Goal: Task Accomplishment & Management: Use online tool/utility

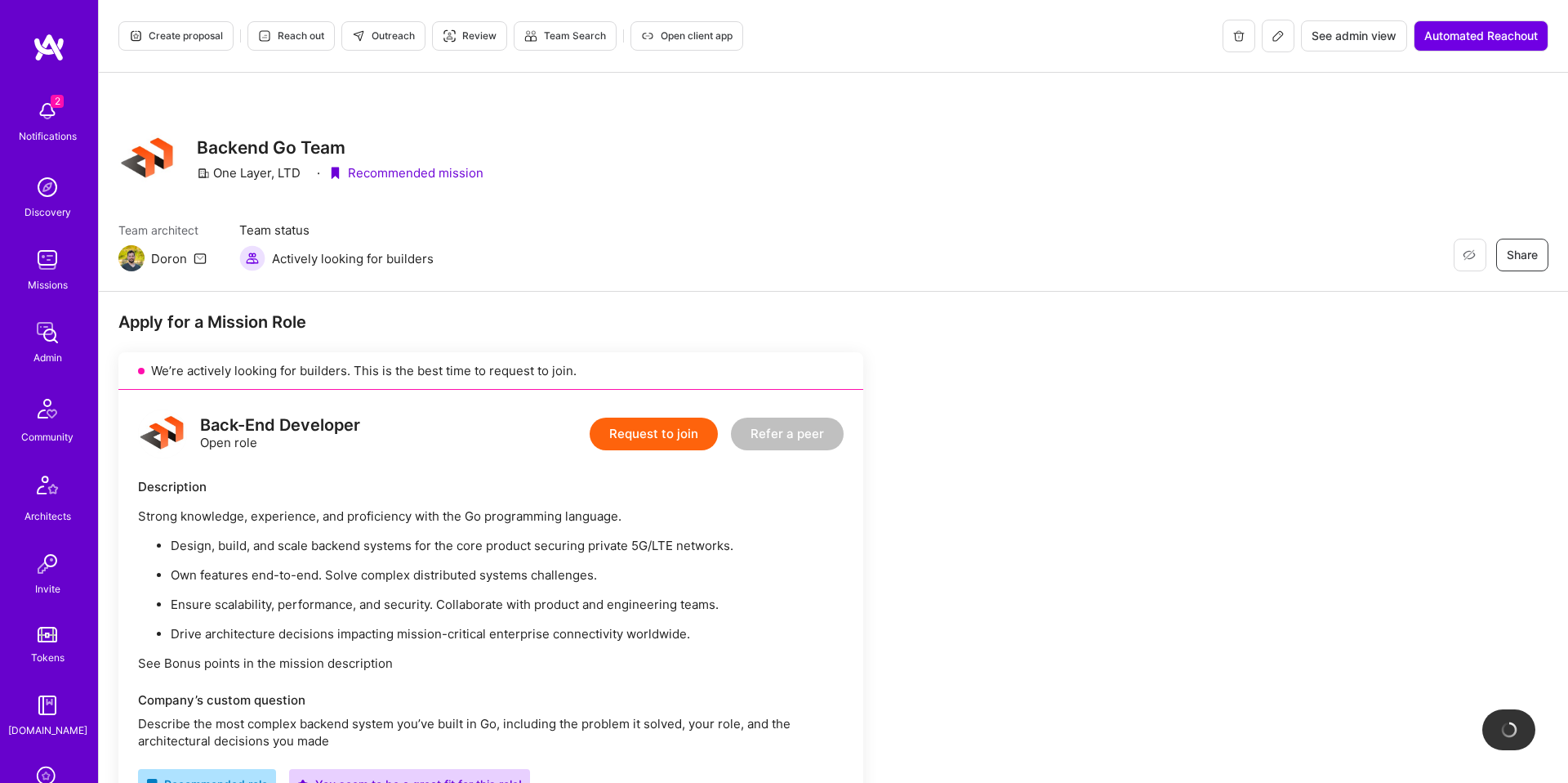
click at [671, 40] on span "Open client app" at bounding box center [686, 36] width 91 height 14
click at [1279, 40] on icon at bounding box center [1278, 36] width 13 height 13
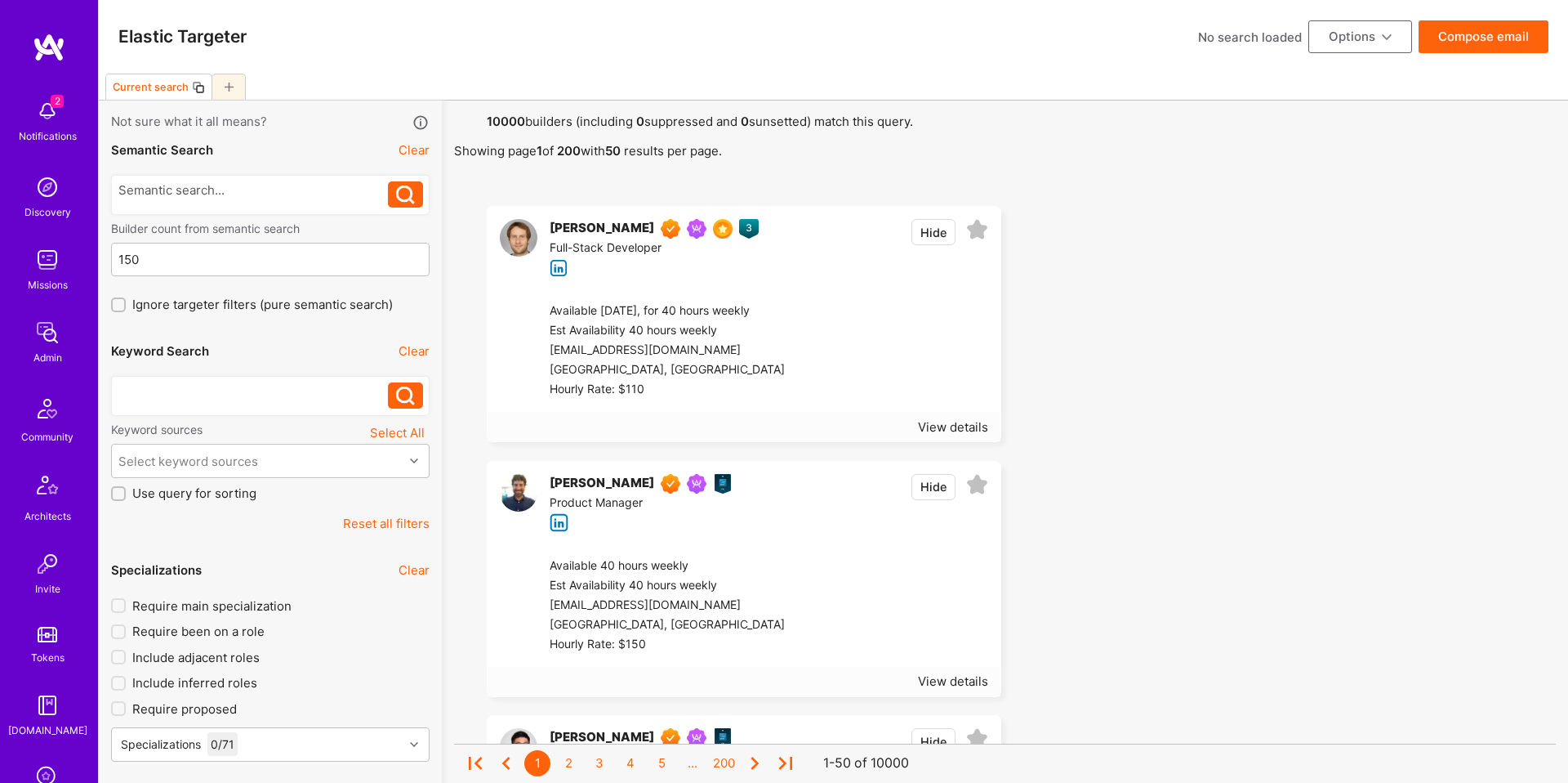
click at [181, 392] on div at bounding box center [253, 391] width 270 height 17
paste div
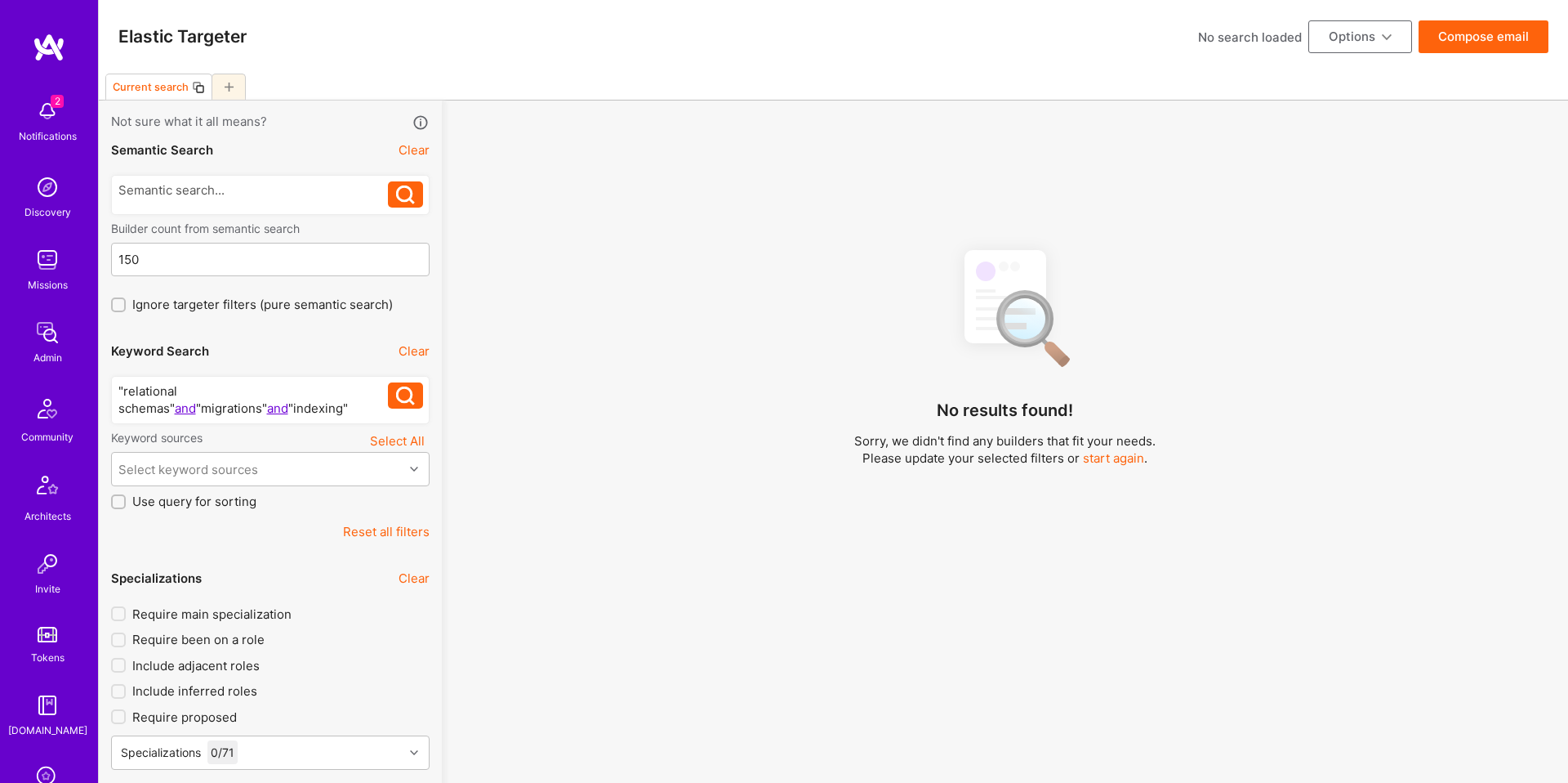
click at [190, 391] on div ""relational schemas" and "migrations" and "indexing"" at bounding box center [253, 400] width 270 height 34
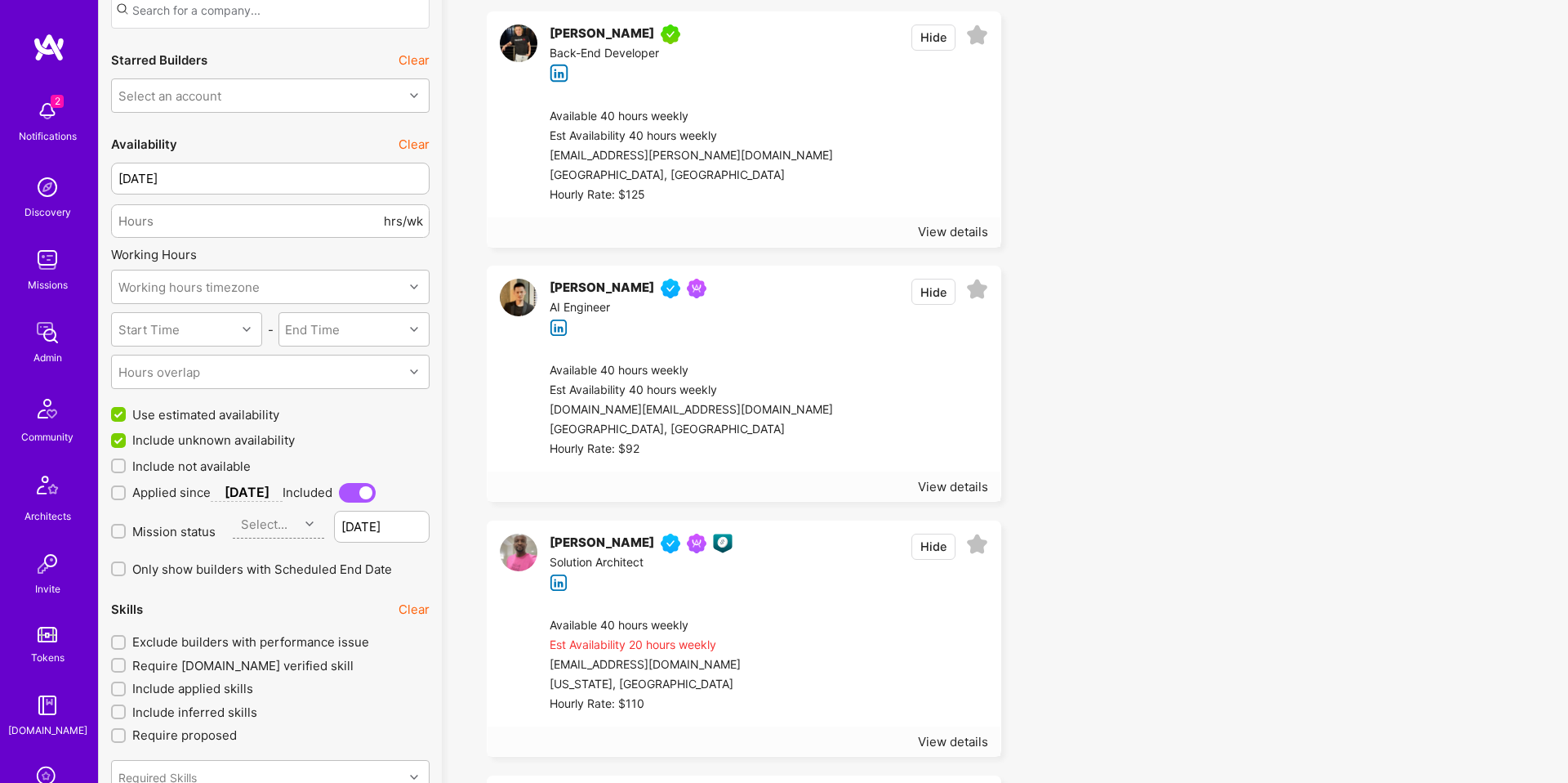
scroll to position [1471, 0]
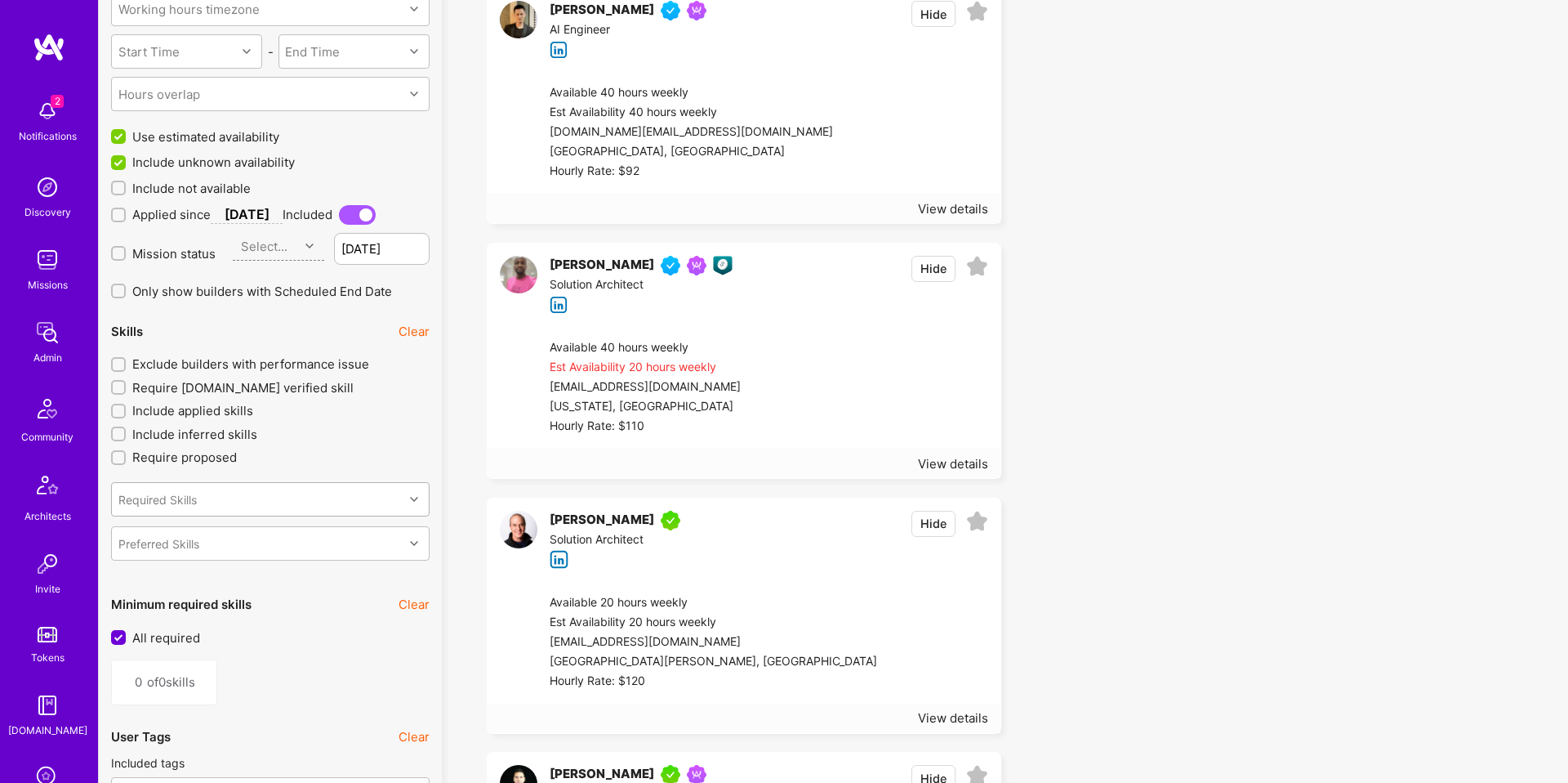
click at [210, 492] on div "Required Skills" at bounding box center [257, 499] width 291 height 32
type input "pyt"
click at [207, 568] on div "Python" at bounding box center [270, 572] width 299 height 17
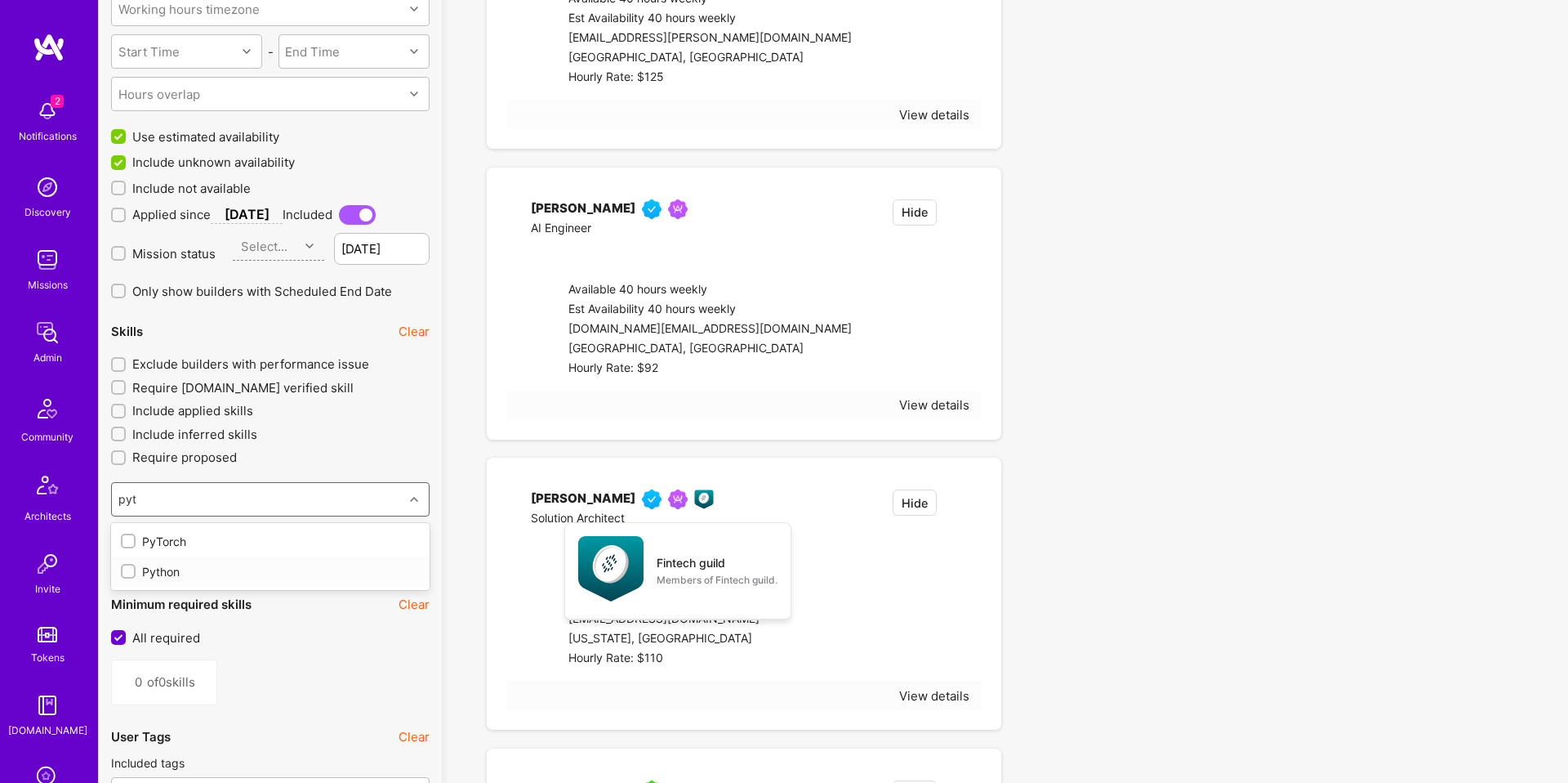
type input "1"
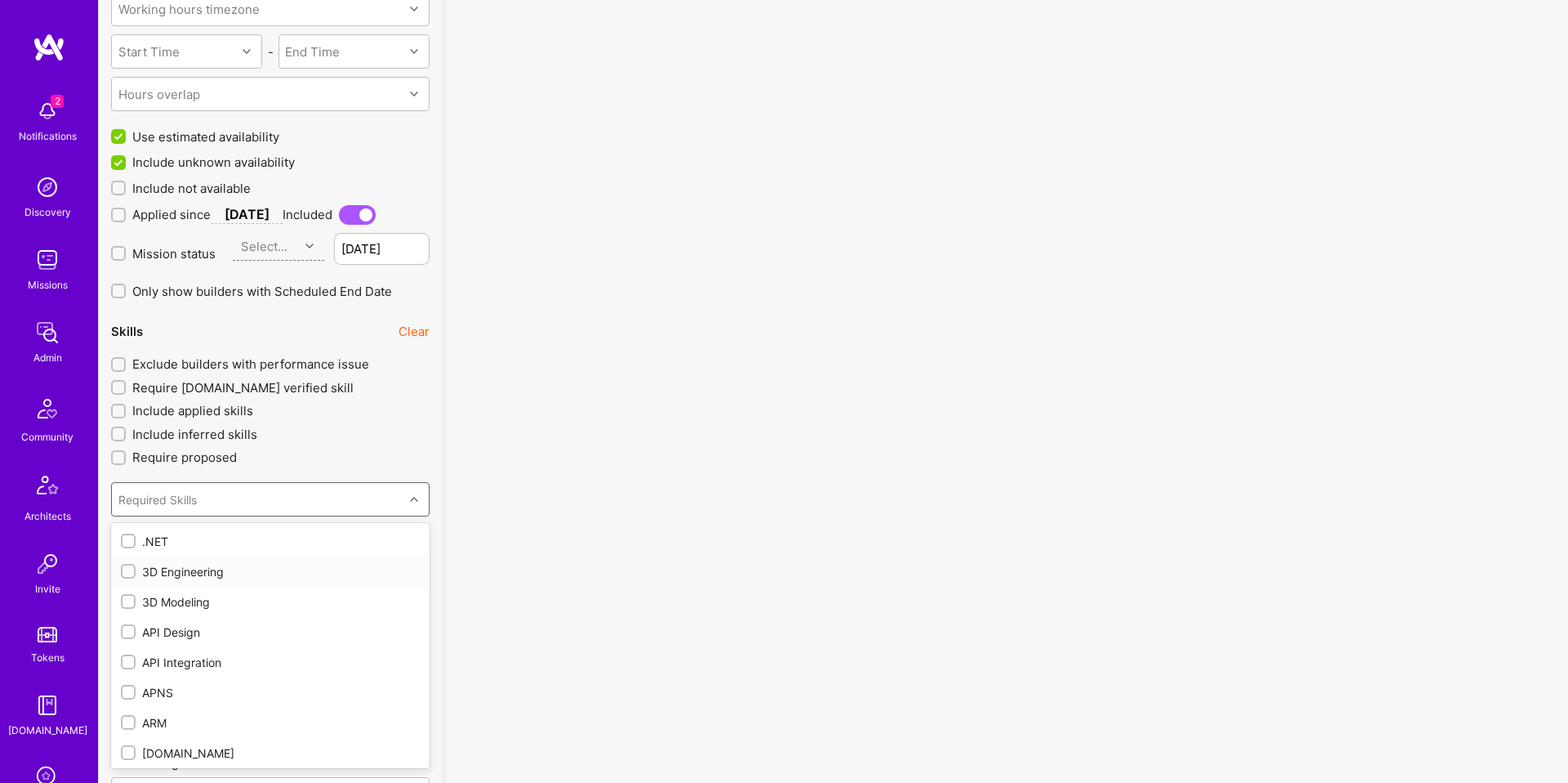
checkbox input "true"
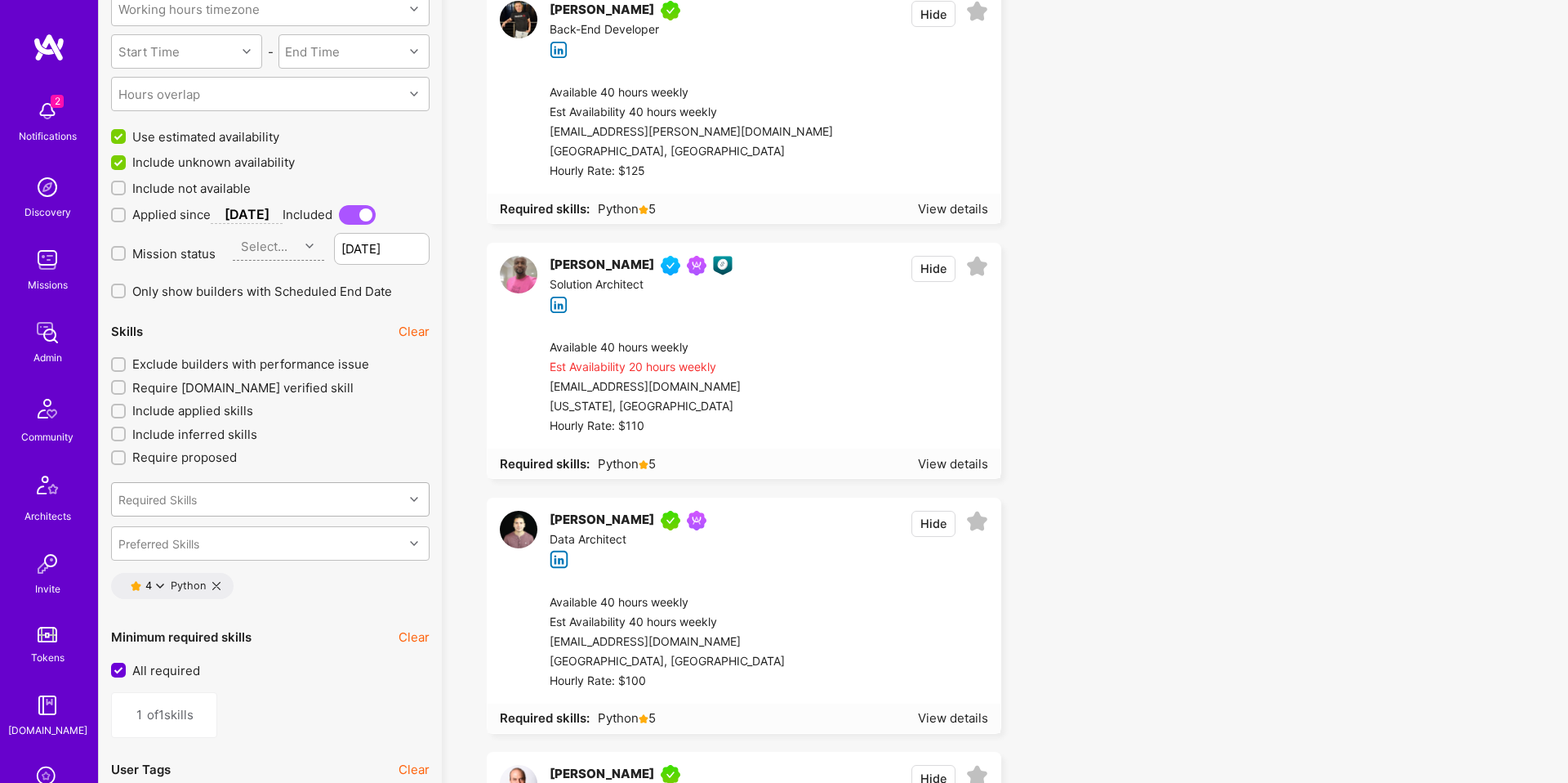
click at [261, 497] on div "Required Skills" at bounding box center [257, 499] width 291 height 32
type input "fas"
click at [175, 546] on div "Fast API" at bounding box center [270, 541] width 299 height 17
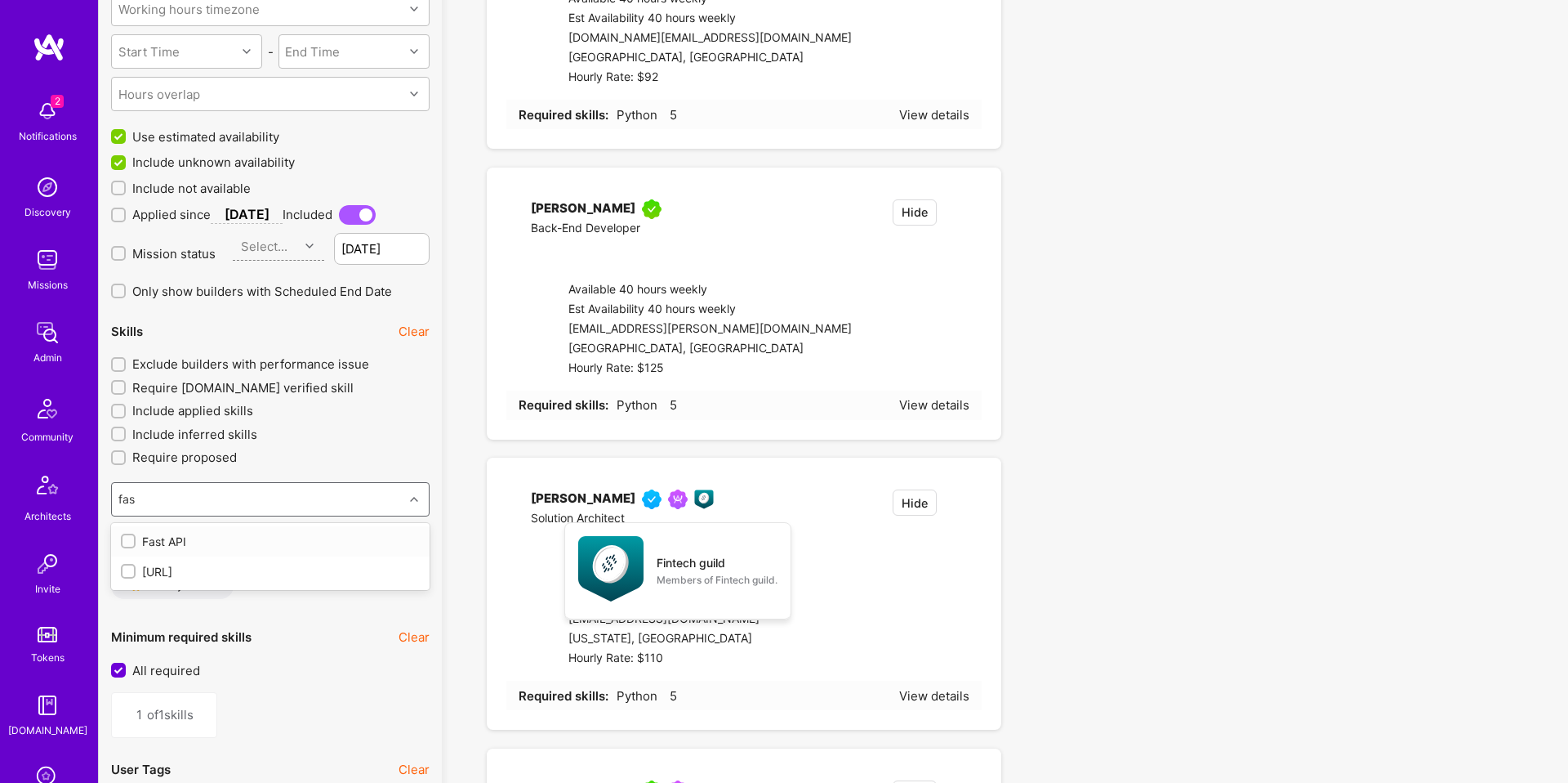
type input "2"
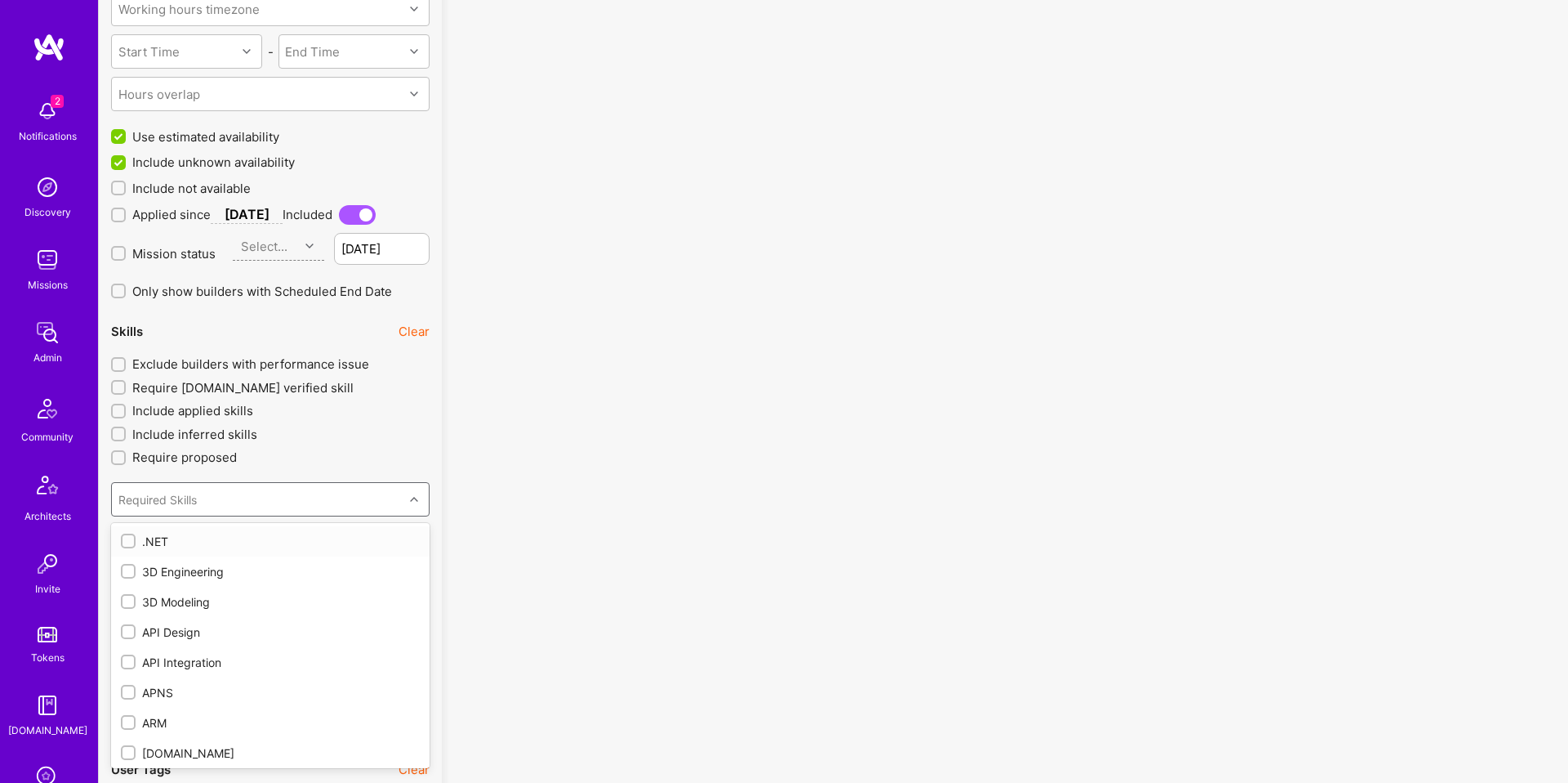
checkbox input "true"
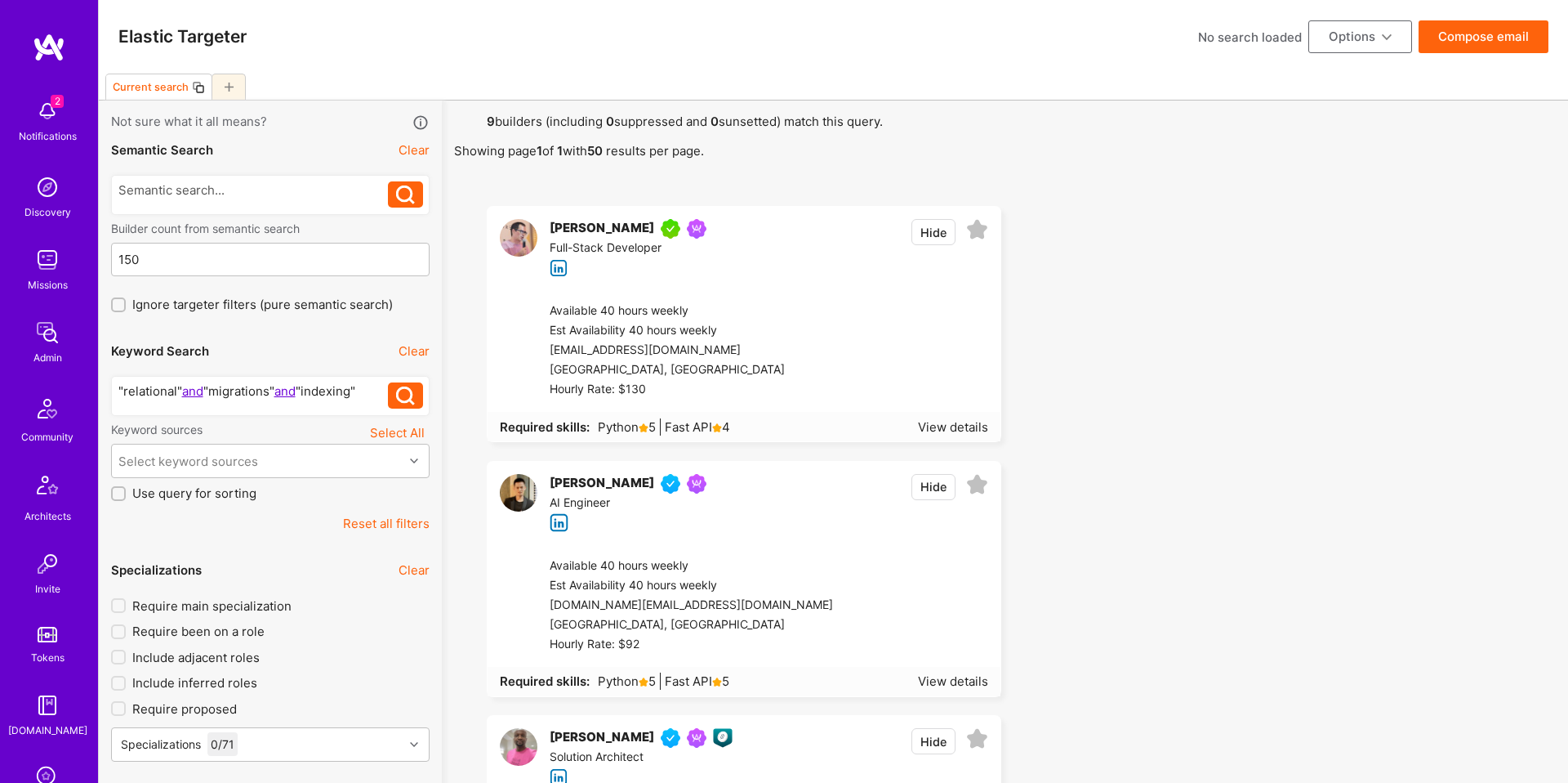
click at [328, 400] on div ""relational" and "migrations" and "indexing"" at bounding box center [253, 395] width 270 height 26
click at [342, 390] on div ""relational" and "migrations" and "indexing"" at bounding box center [253, 391] width 270 height 17
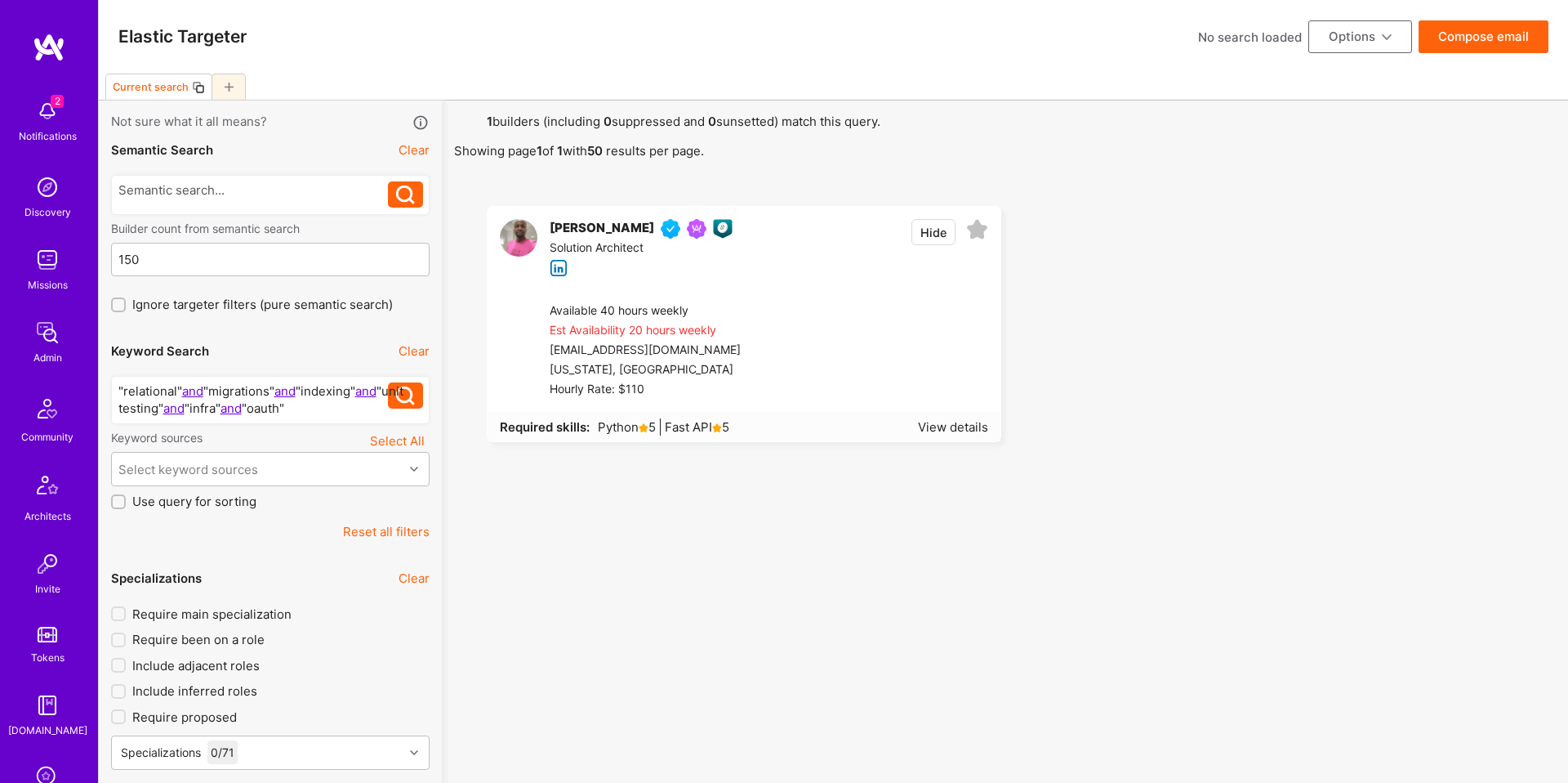
click at [710, 361] on div "New York, USA" at bounding box center [658, 370] width 219 height 20
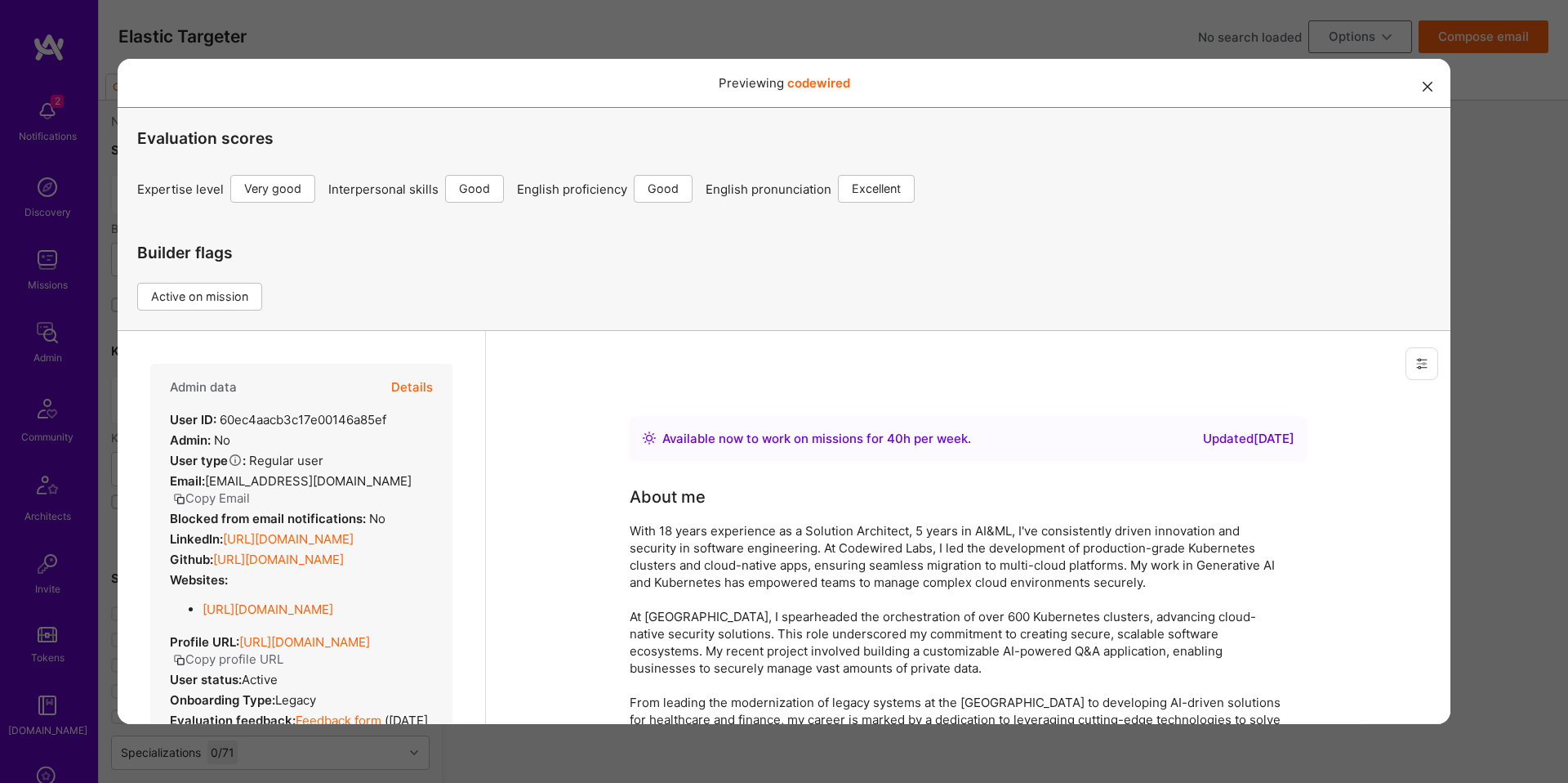
click at [426, 386] on button "Details" at bounding box center [411, 388] width 42 height 48
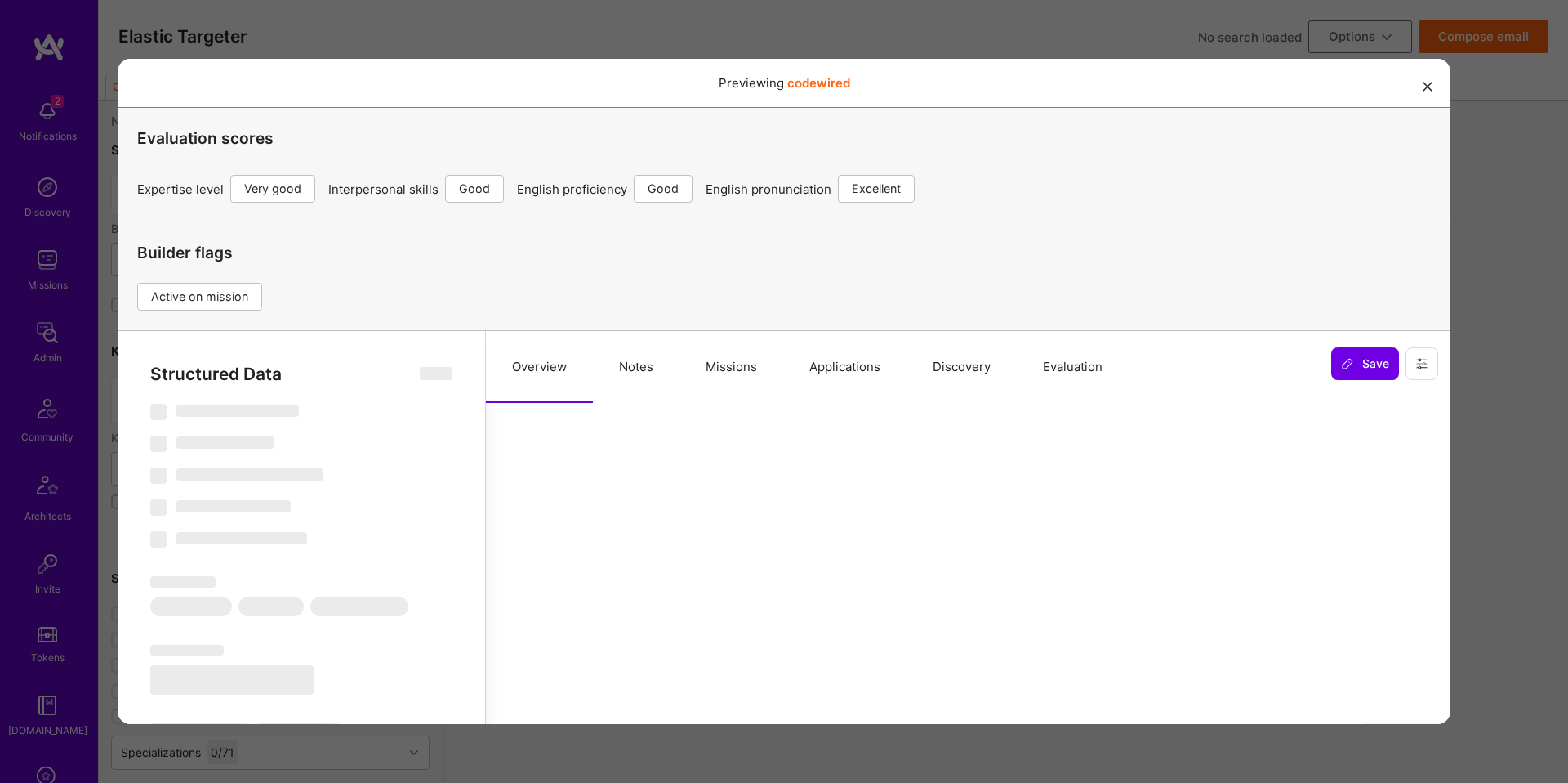
click at [606, 371] on button "Notes" at bounding box center [636, 366] width 87 height 72
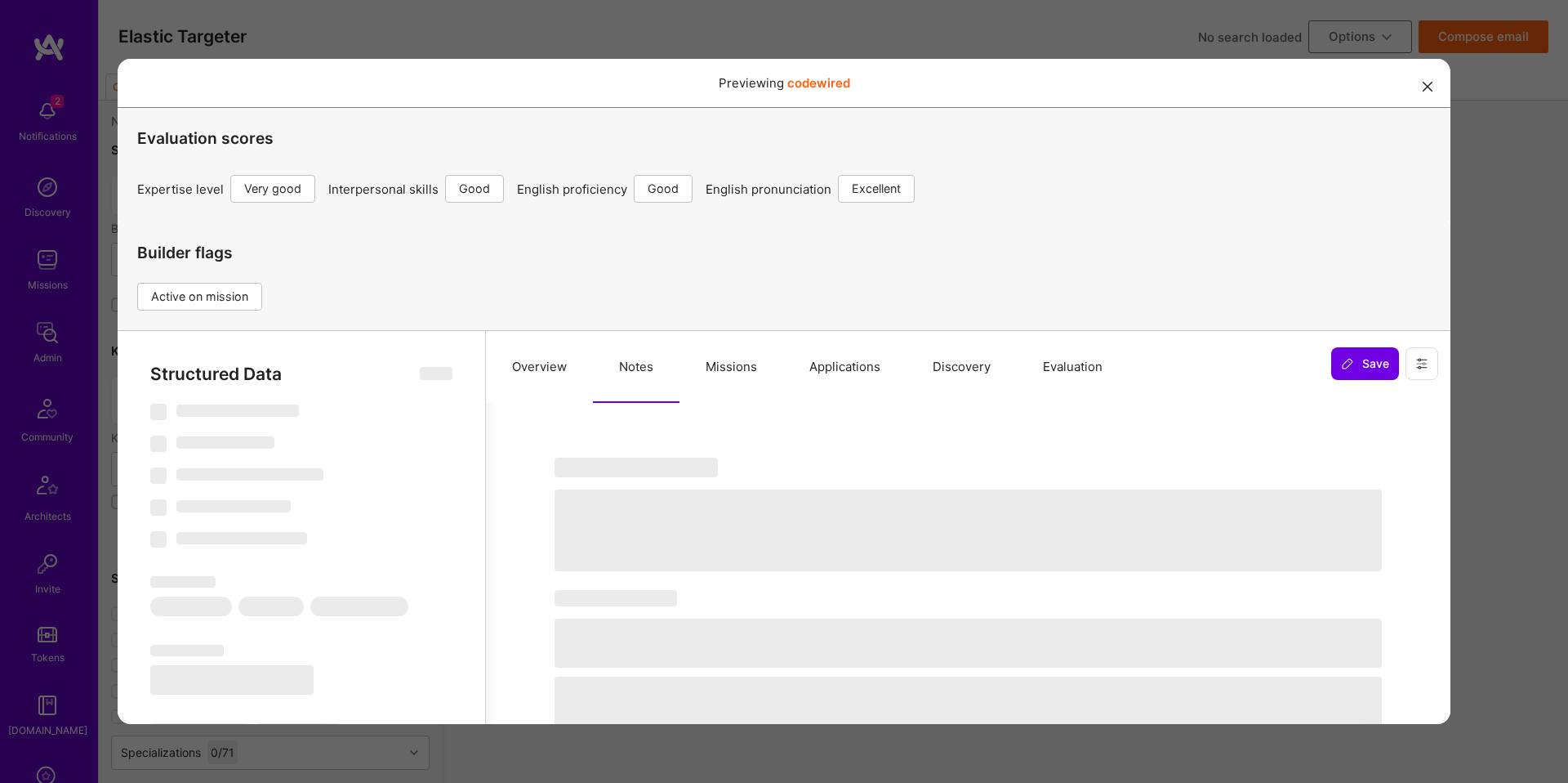
select select "Right Now"
select select "5"
select select "4"
select select "6"
select select "7"
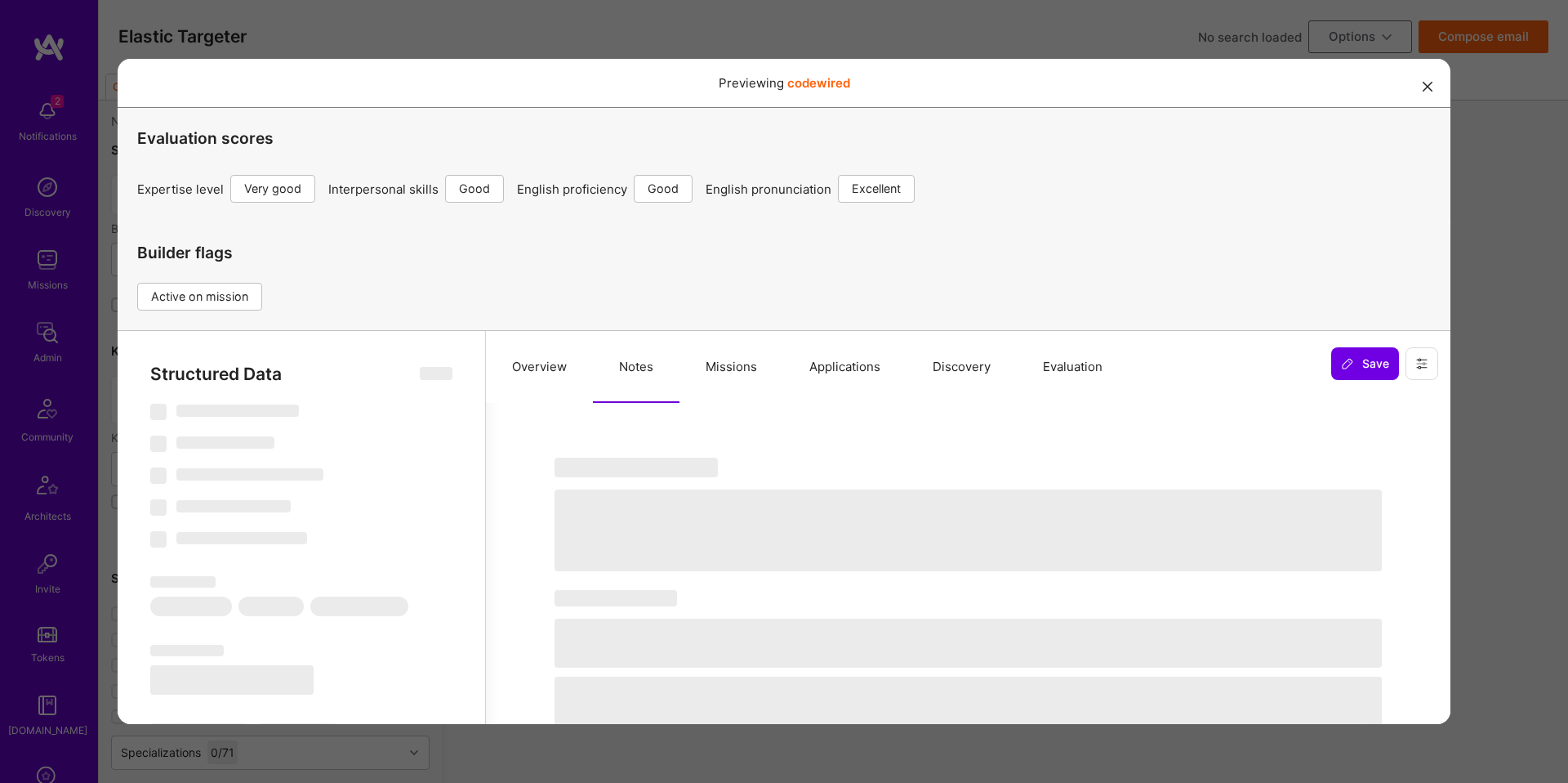
select select "US"
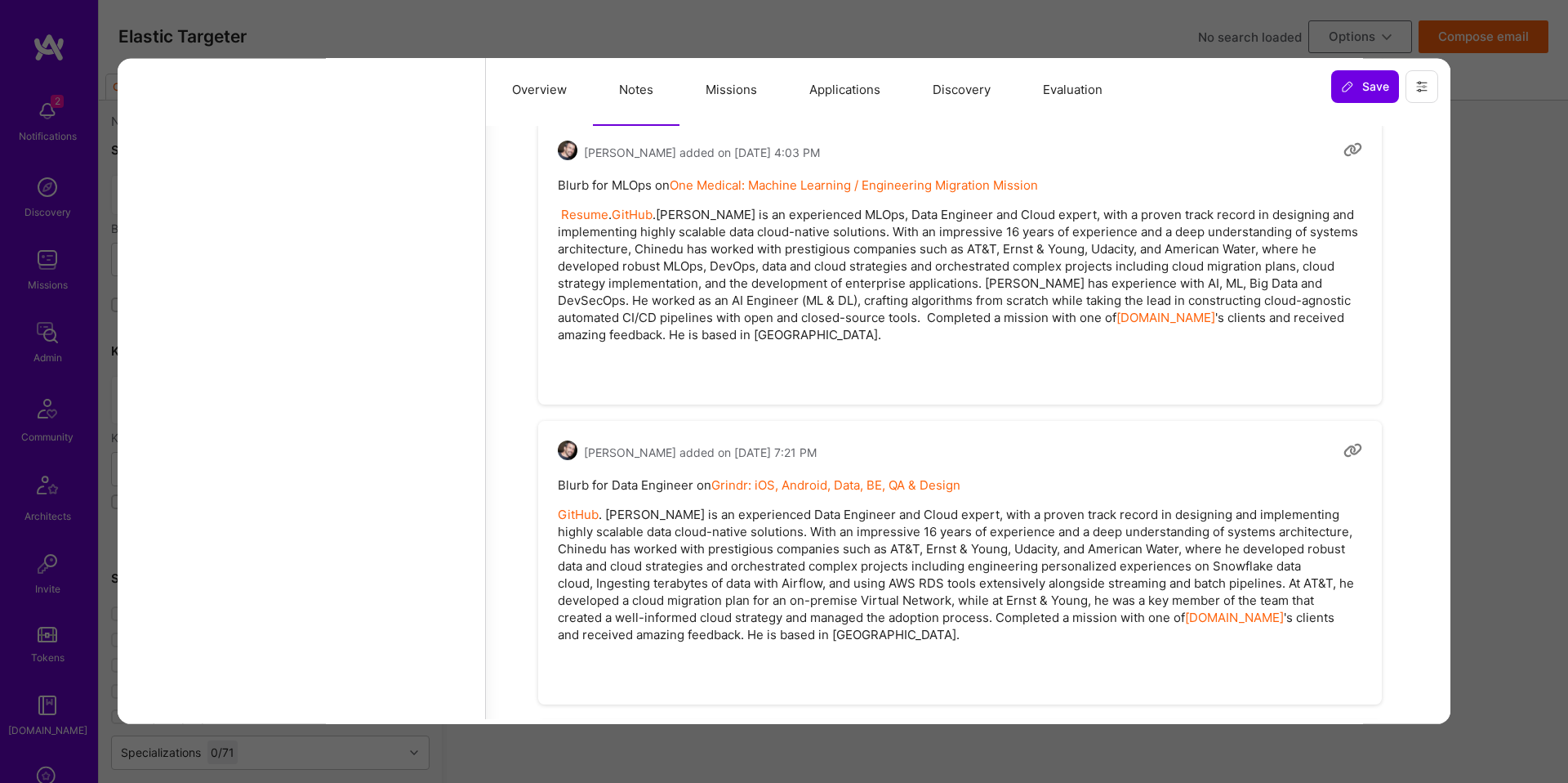
scroll to position [6882, 0]
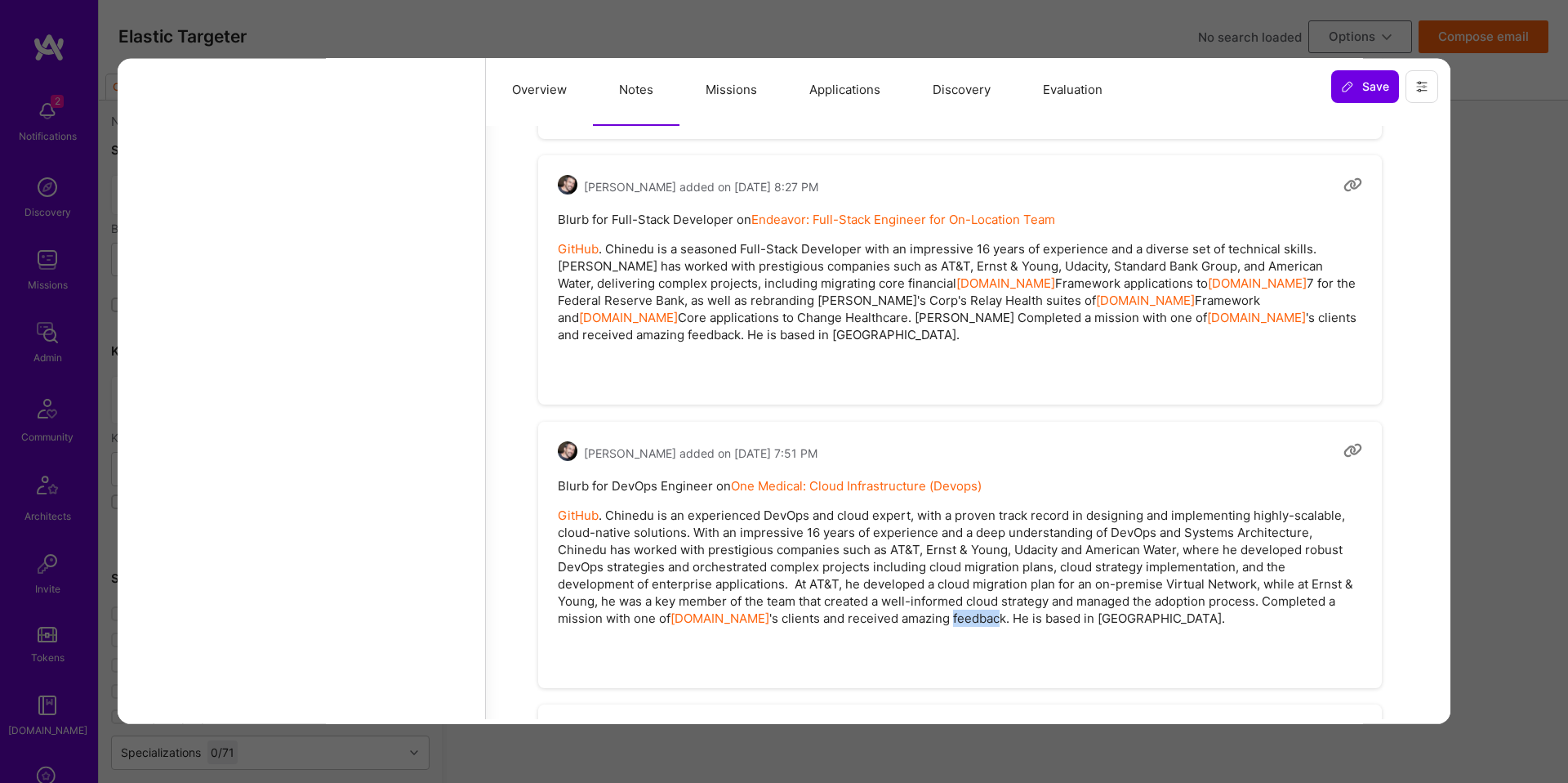
click at [1457, 241] on div "Previewing codewired Evaluation scores Expertise level Very good Interpersonal …" at bounding box center [784, 391] width 1568 height 783
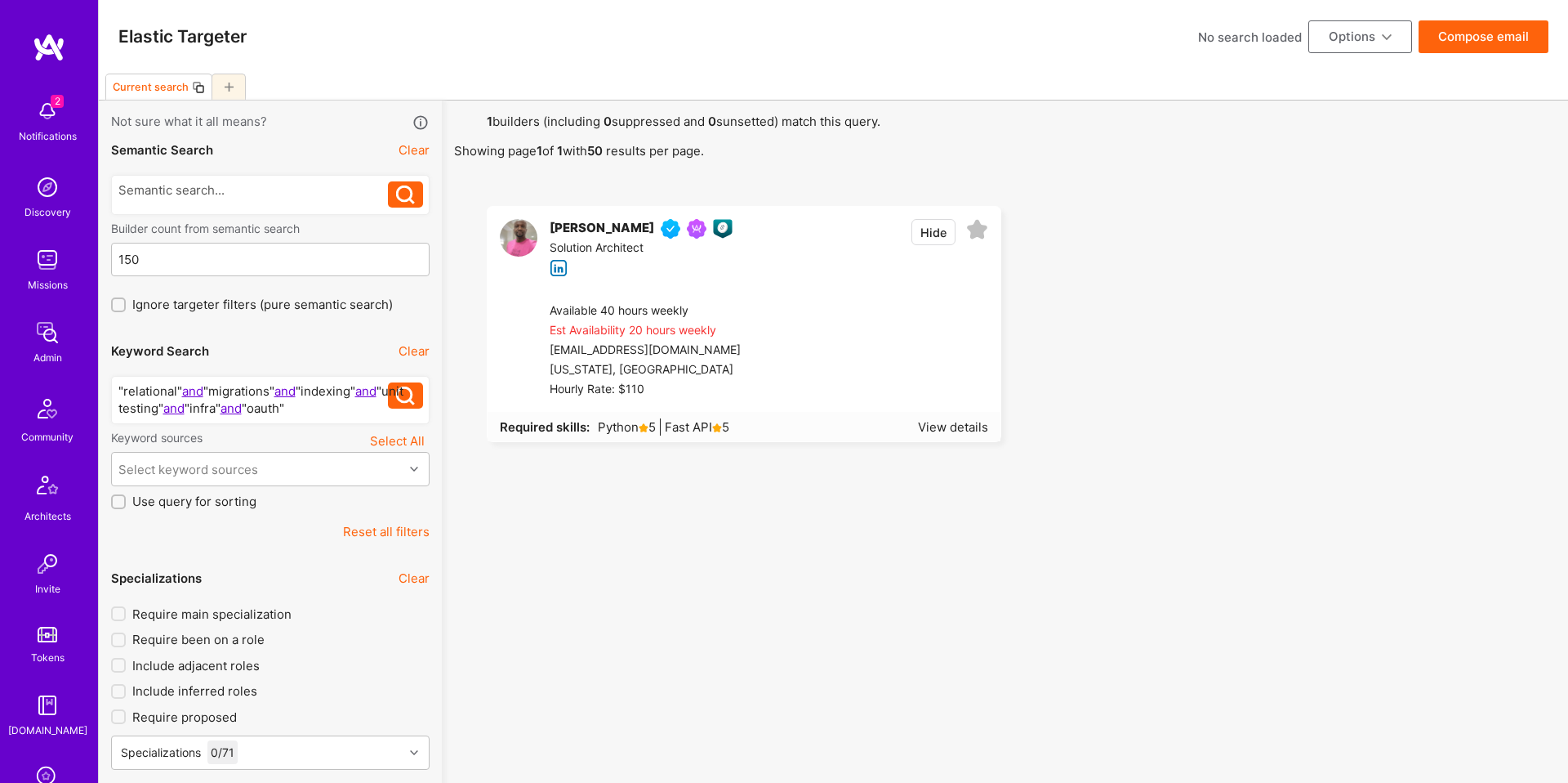
click at [791, 335] on div at bounding box center [877, 350] width 219 height 98
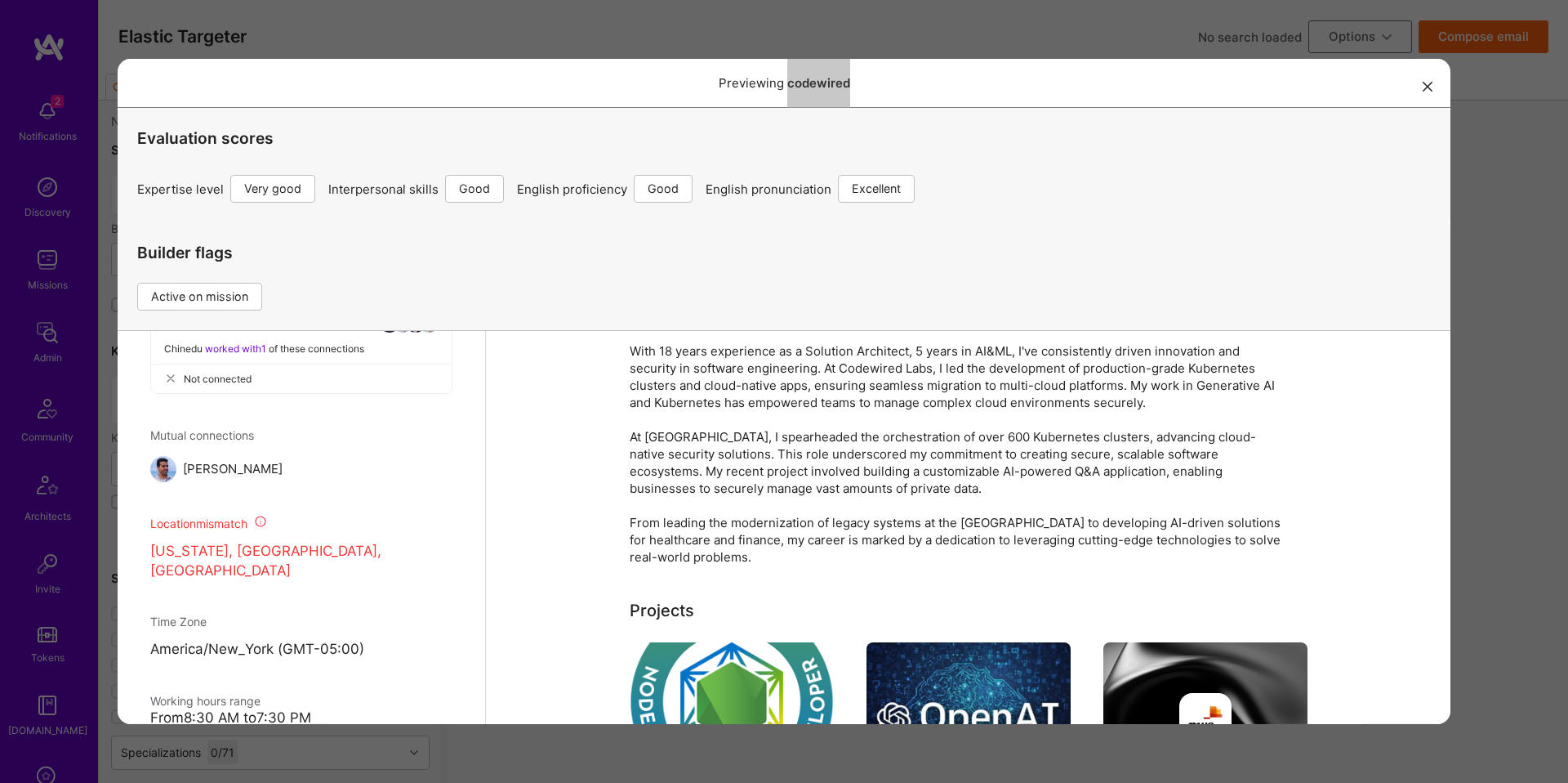
scroll to position [0, 0]
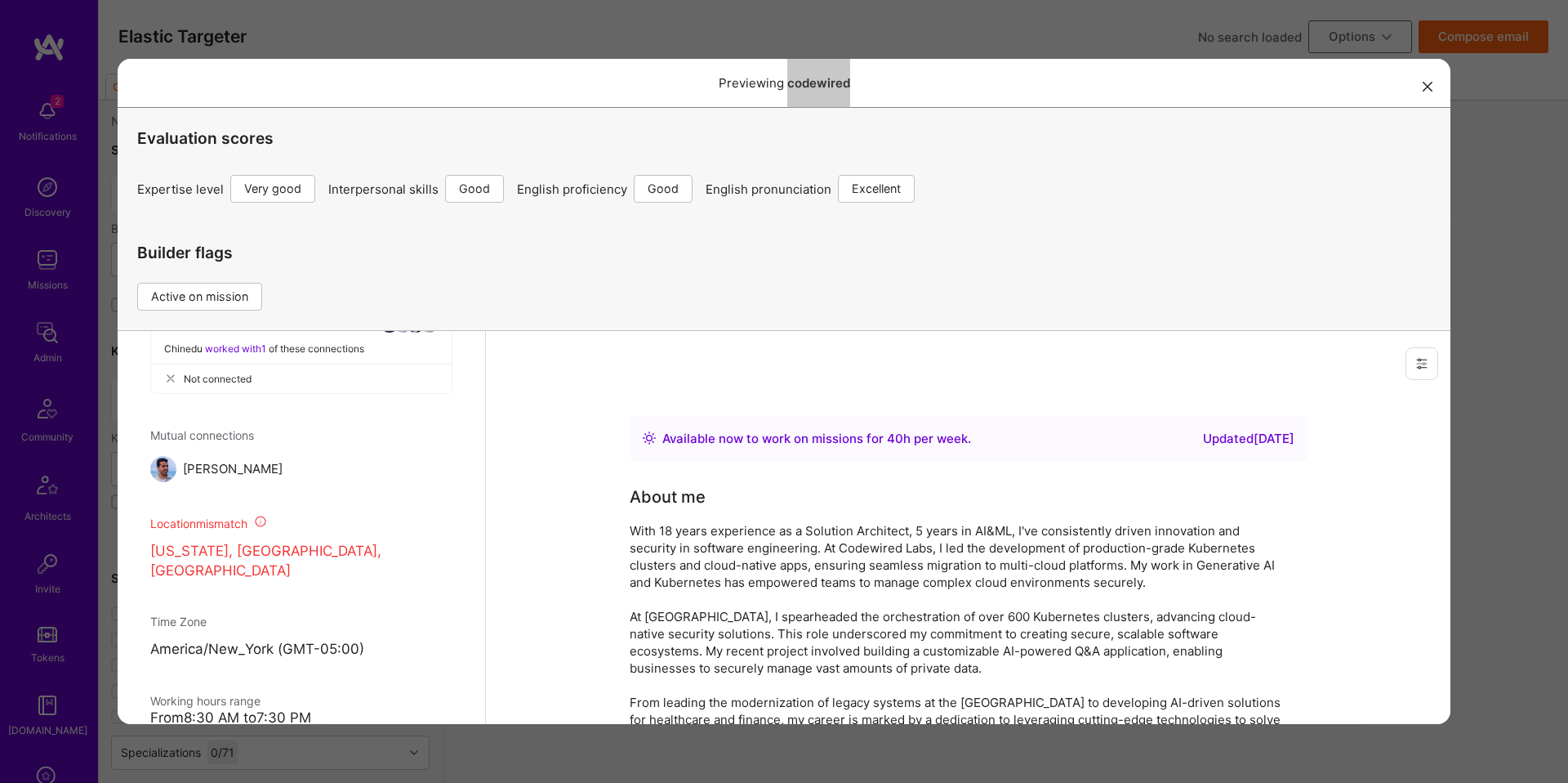
click at [1228, 372] on div at bounding box center [968, 363] width 964 height 66
click at [1232, 349] on div at bounding box center [968, 363] width 964 height 66
click at [1358, 171] on div "Evaluation scores Expertise level Very good Interpersonal skills Good English p…" at bounding box center [784, 155] width 1294 height 95
click at [1419, 89] on button "modal" at bounding box center [1427, 85] width 20 height 27
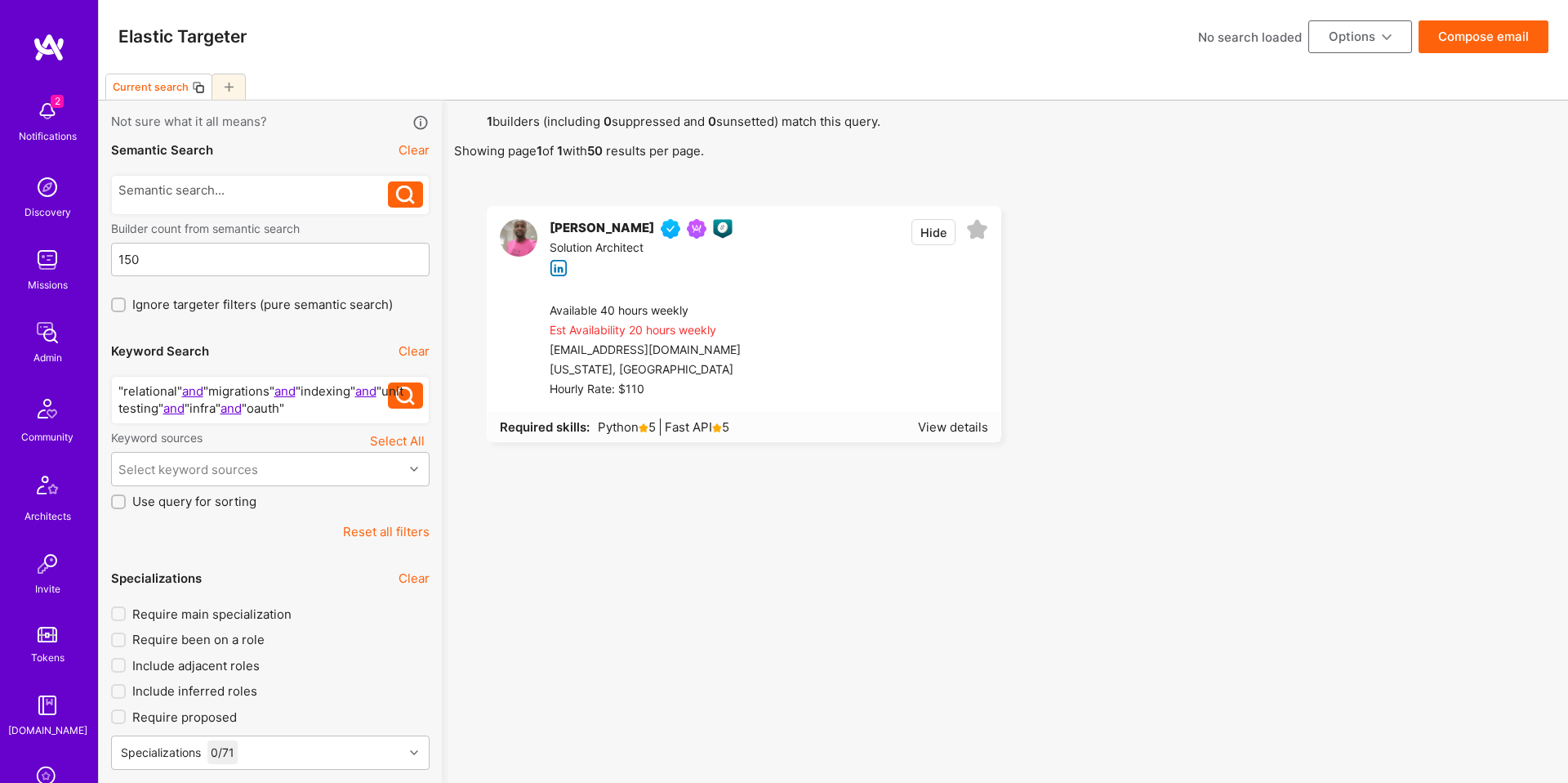
click at [784, 343] on div at bounding box center [877, 350] width 219 height 98
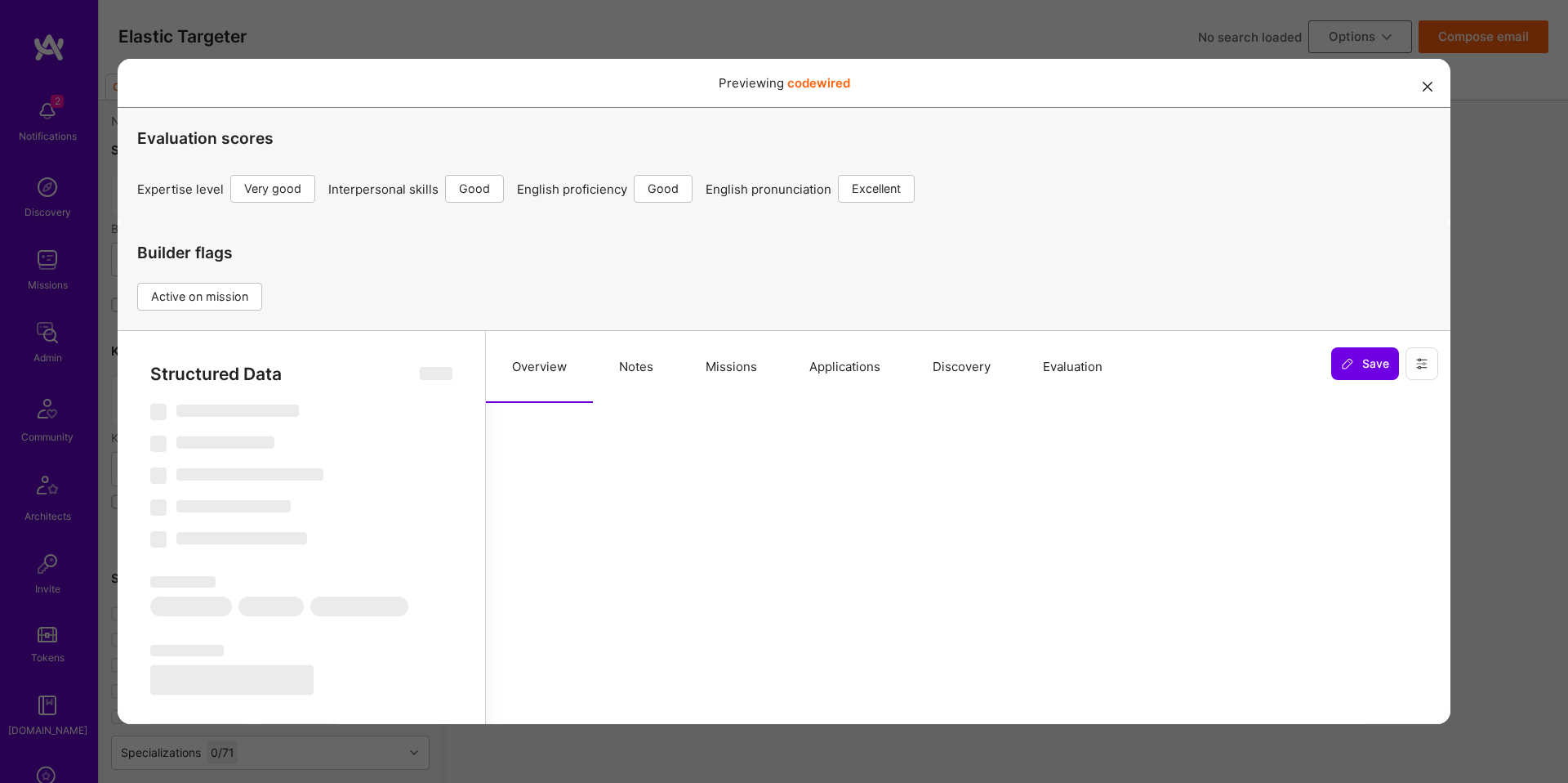
click at [724, 371] on button "Missions" at bounding box center [732, 366] width 104 height 72
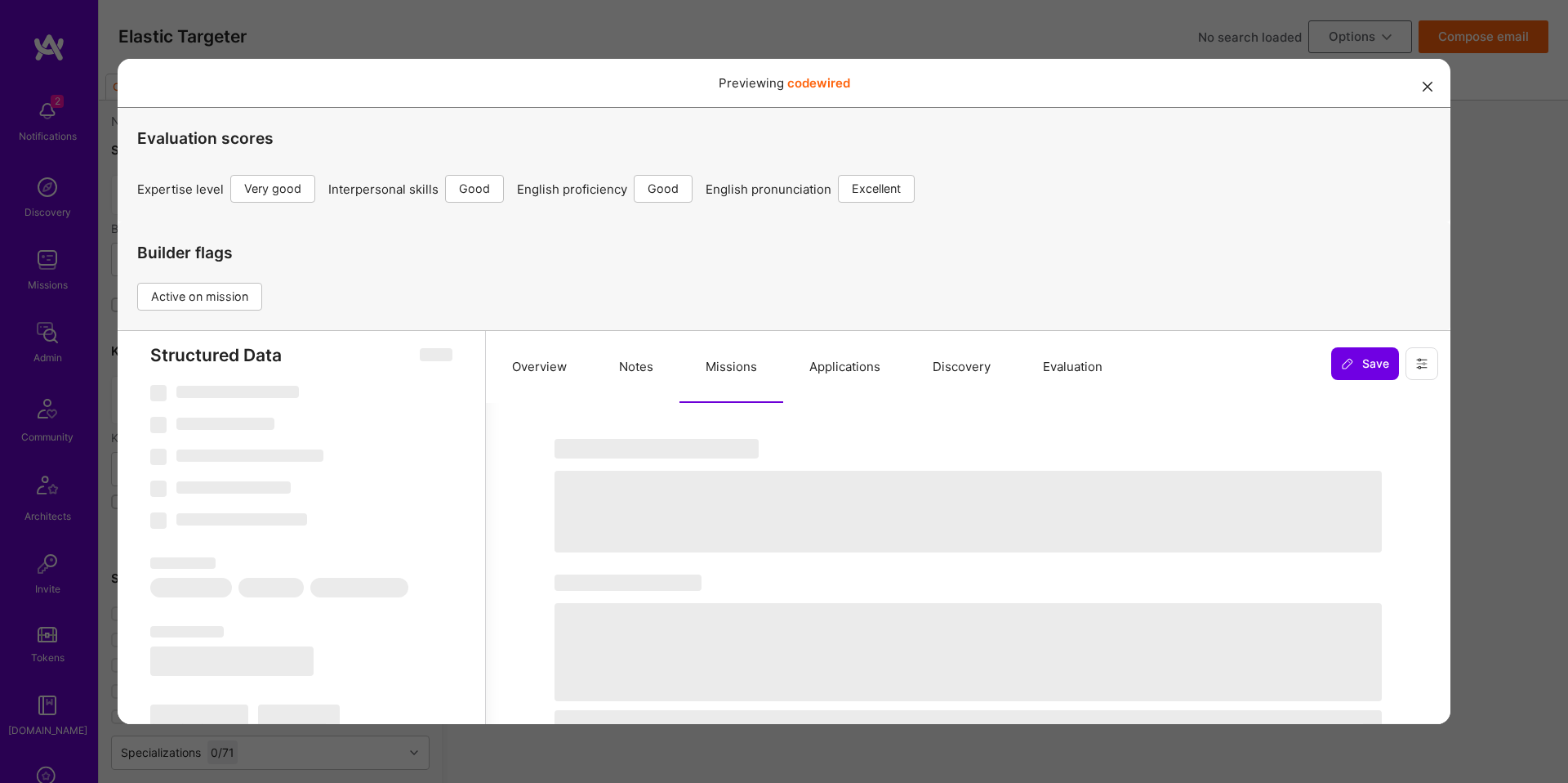
scroll to position [20, 0]
select select "Right Now"
select select "5"
select select "4"
select select "6"
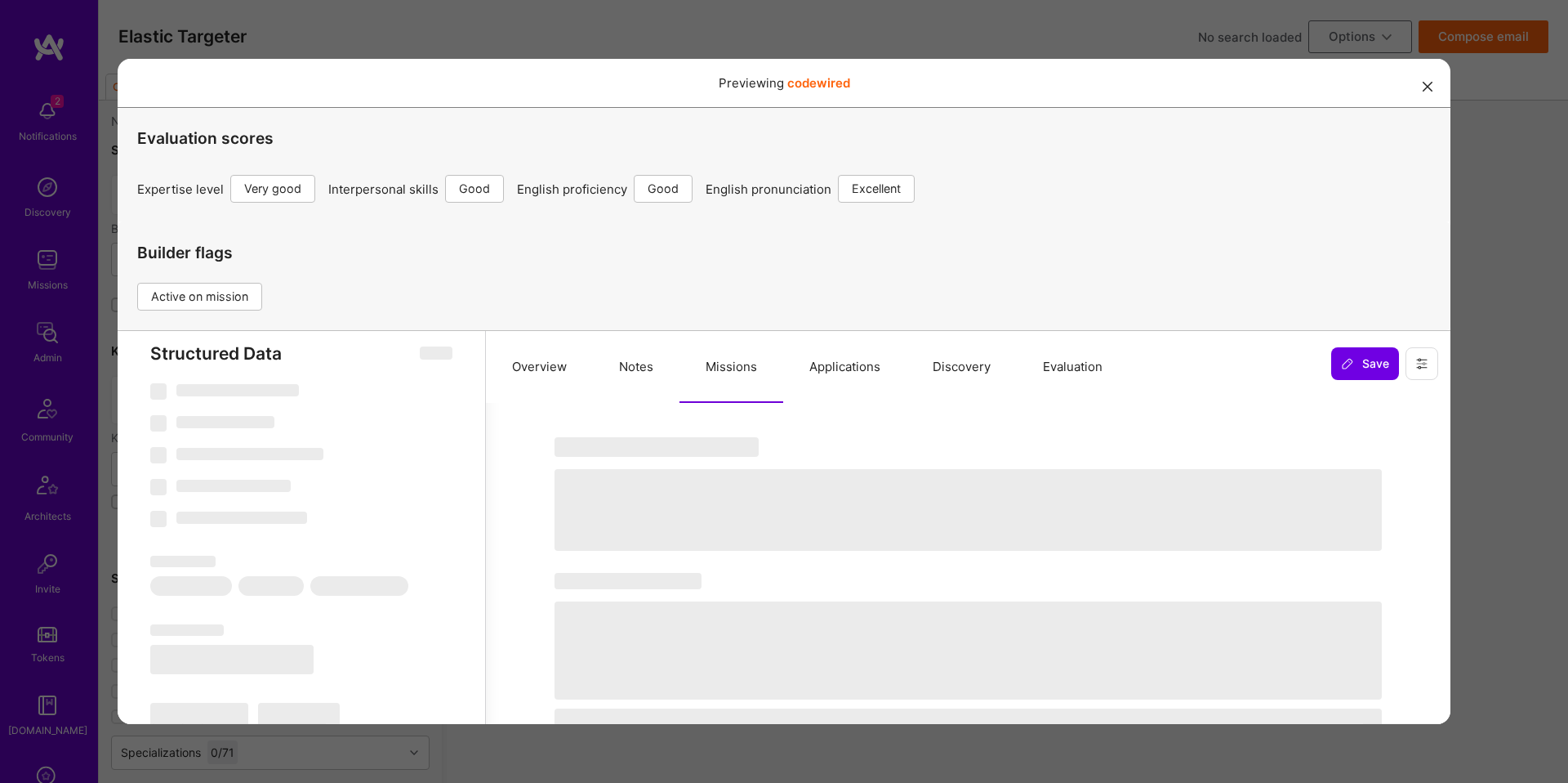
select select "7"
select select "US"
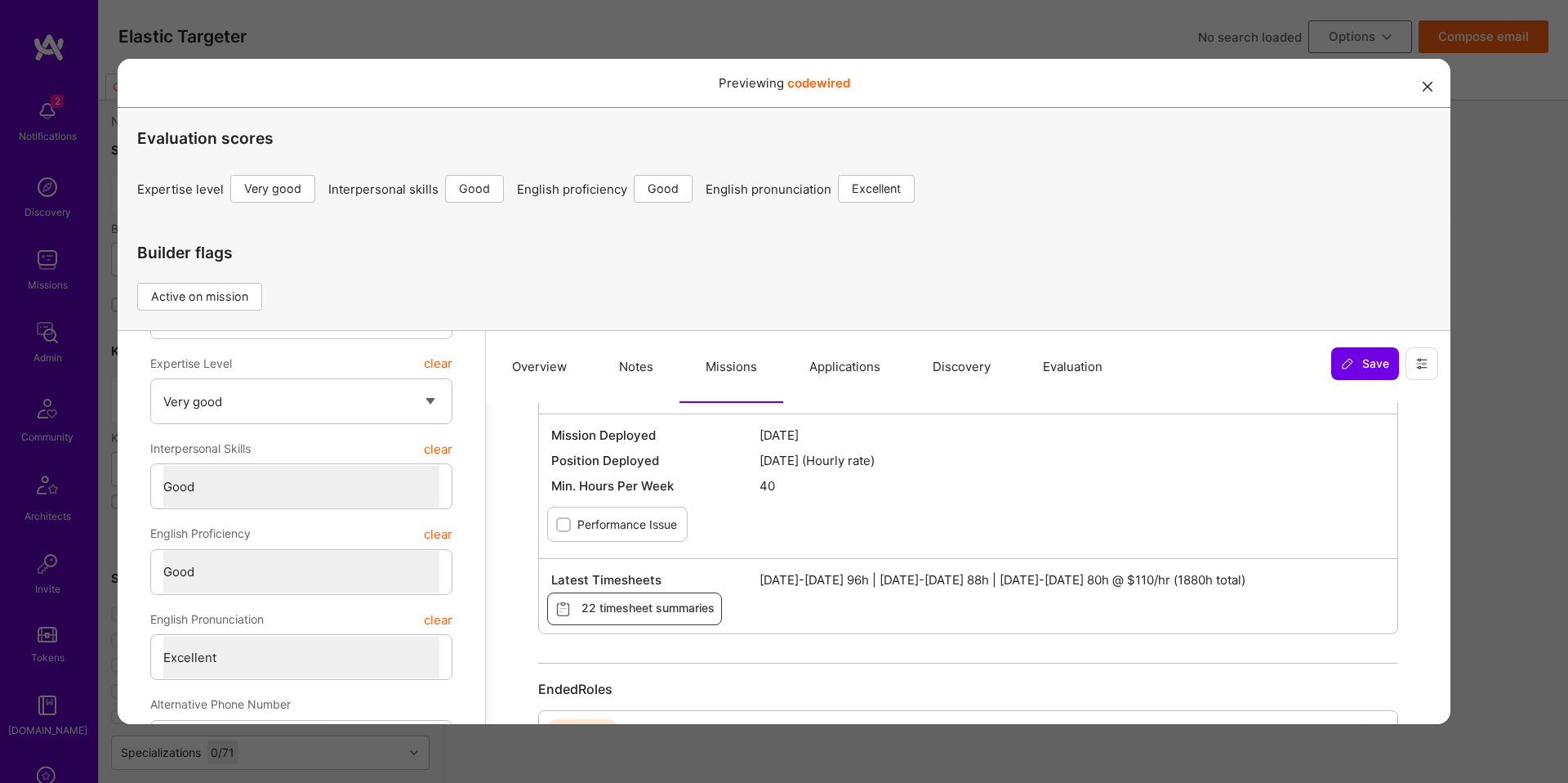
scroll to position [354, 0]
click at [1529, 484] on div "Previewing codewired Evaluation scores Expertise level Very good Interpersonal …" at bounding box center [784, 391] width 1568 height 783
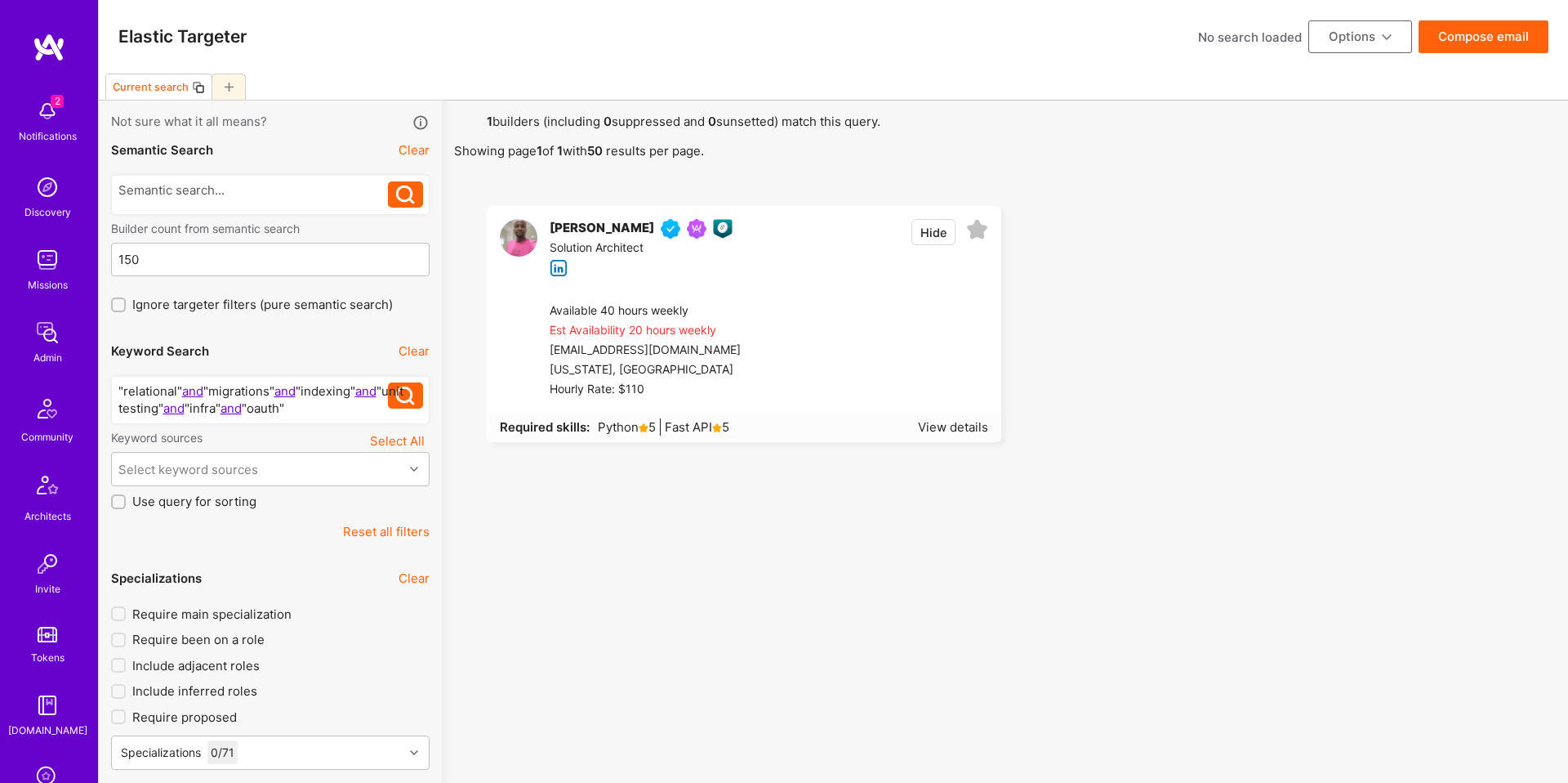
click at [207, 397] on div ""relational" and "migrations" and "indexing" and "unit testing" and "infra" and…" at bounding box center [253, 400] width 270 height 34
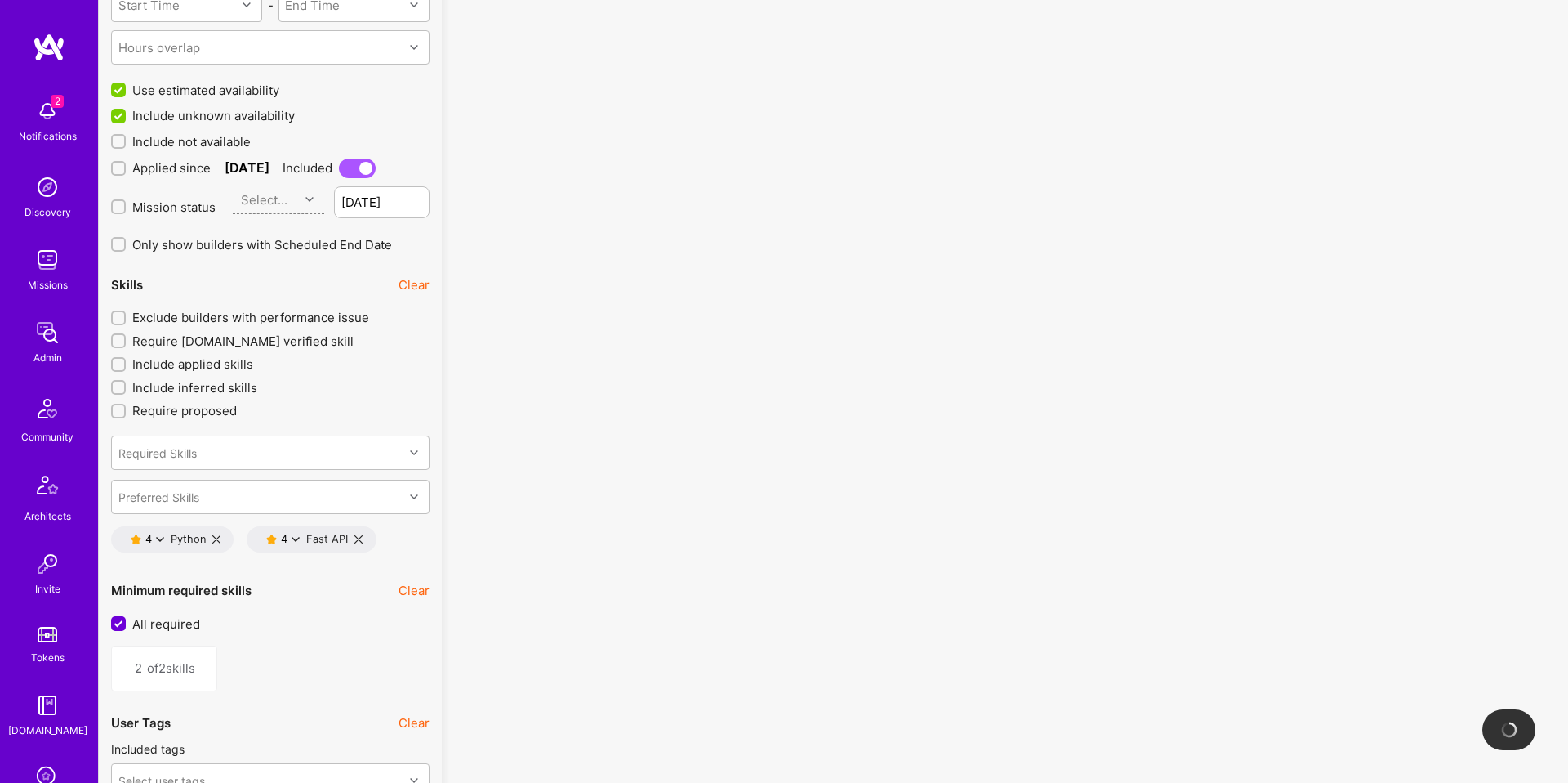
scroll to position [1520, 0]
click at [160, 534] on icon at bounding box center [160, 537] width 9 height 9
drag, startPoint x: 200, startPoint y: 545, endPoint x: 231, endPoint y: 544, distance: 31.0
click at [200, 545] on button "5 star s" at bounding box center [232, 547] width 123 height 34
click at [296, 534] on icon at bounding box center [296, 537] width 9 height 9
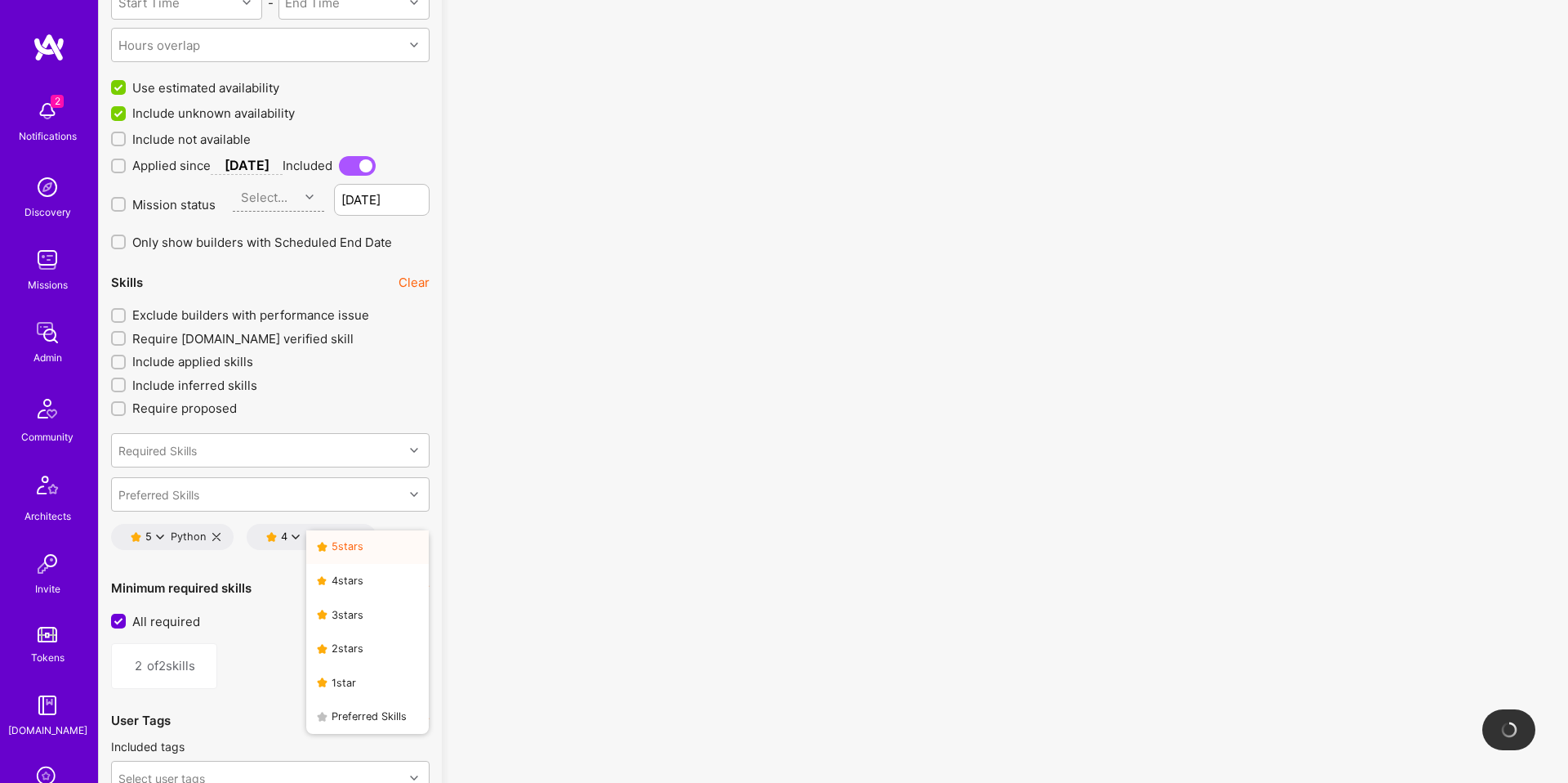
click at [343, 555] on button "5 star s" at bounding box center [368, 547] width 123 height 34
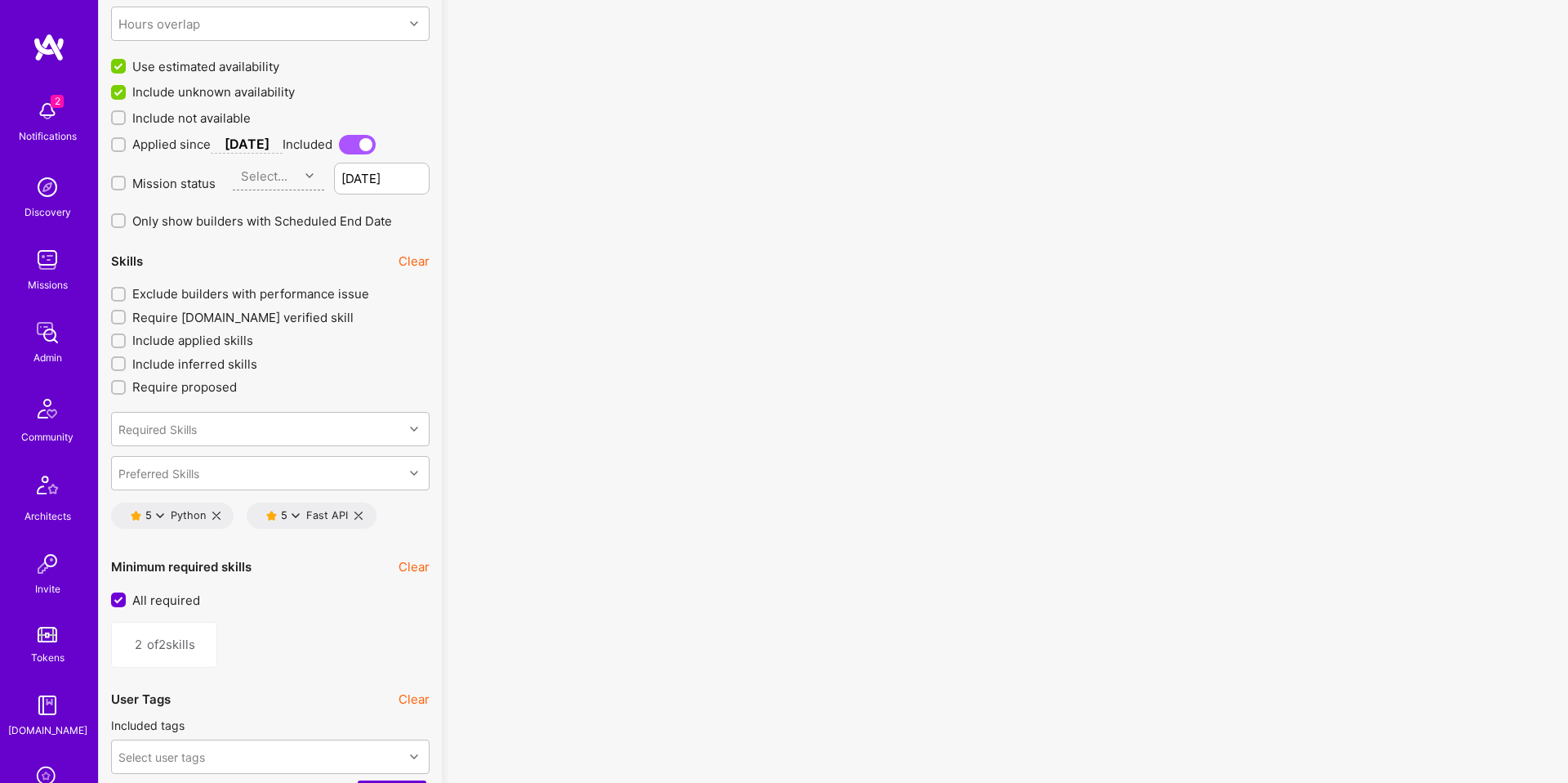
scroll to position [1662, 0]
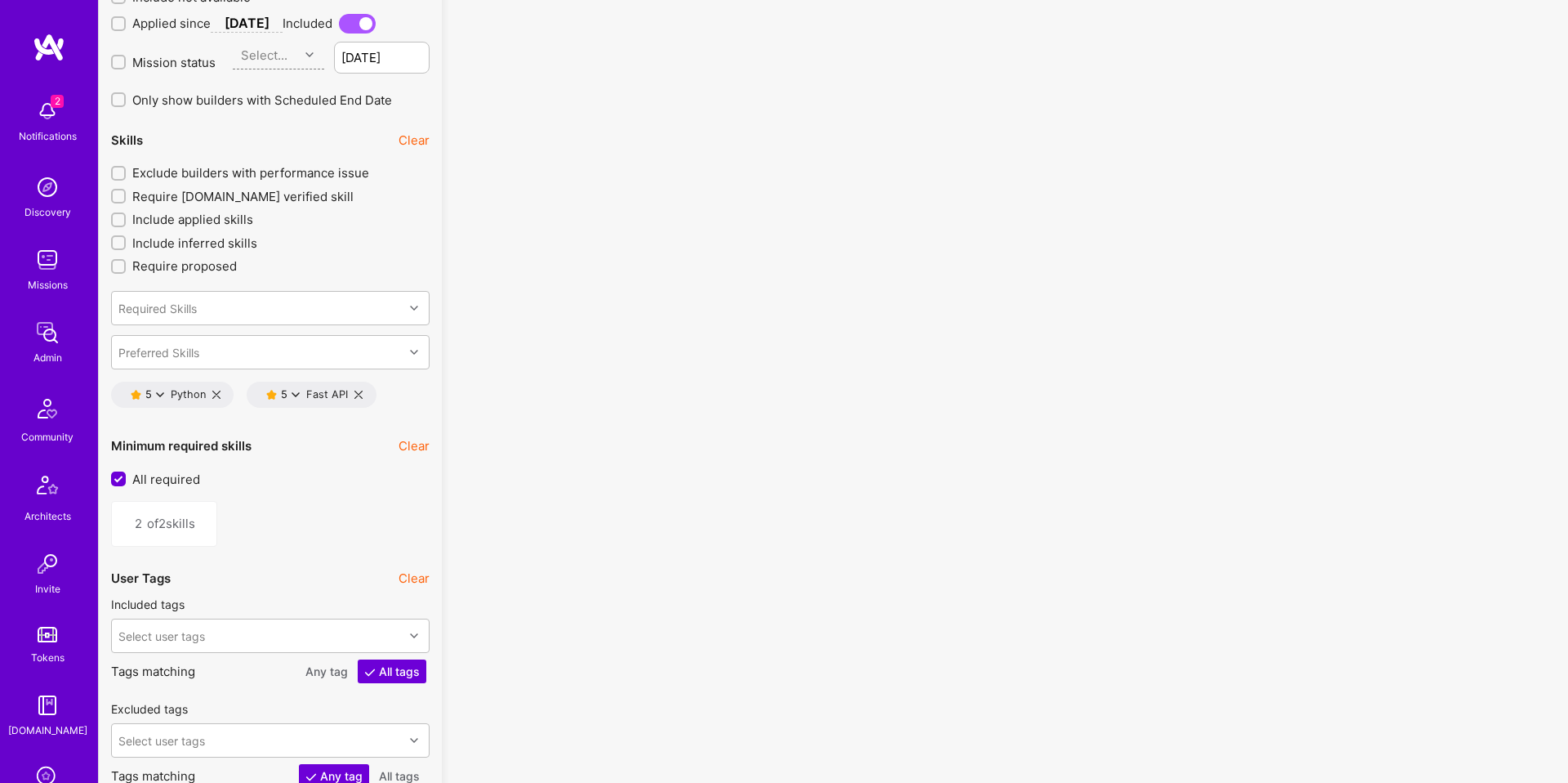
click at [356, 395] on icon at bounding box center [359, 394] width 9 height 9
type input "1"
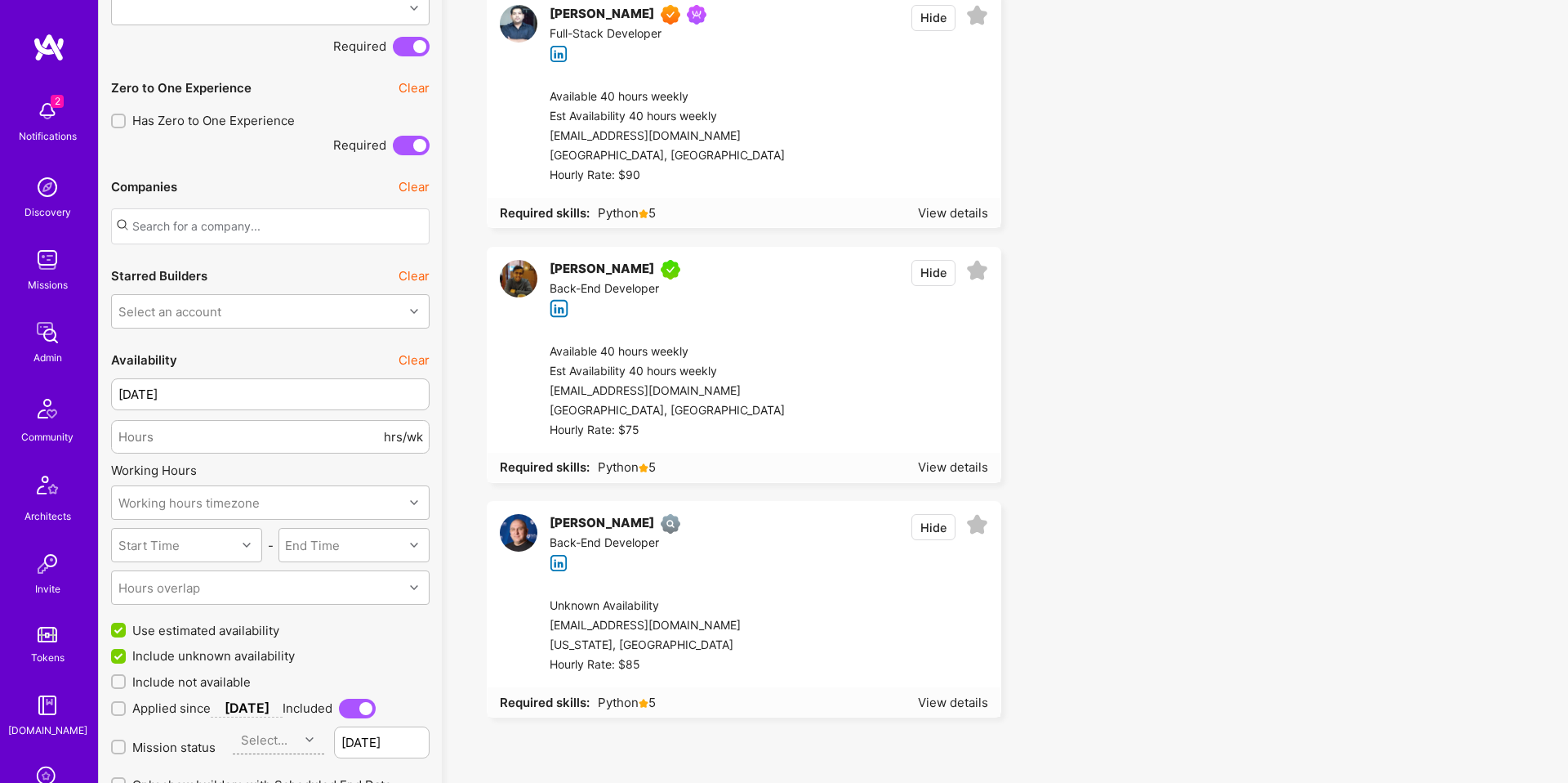
scroll to position [905, 0]
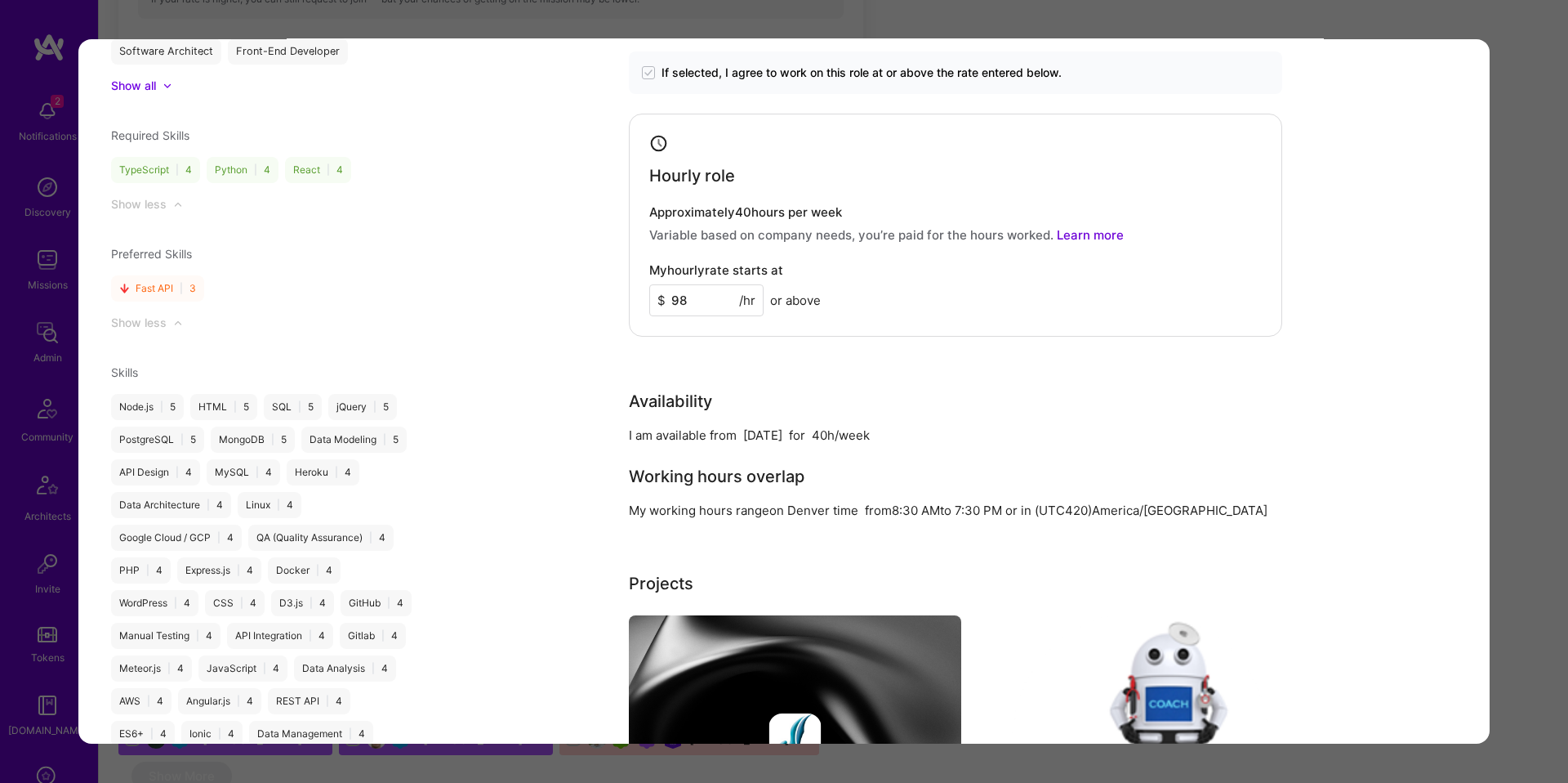
scroll to position [1542, 0]
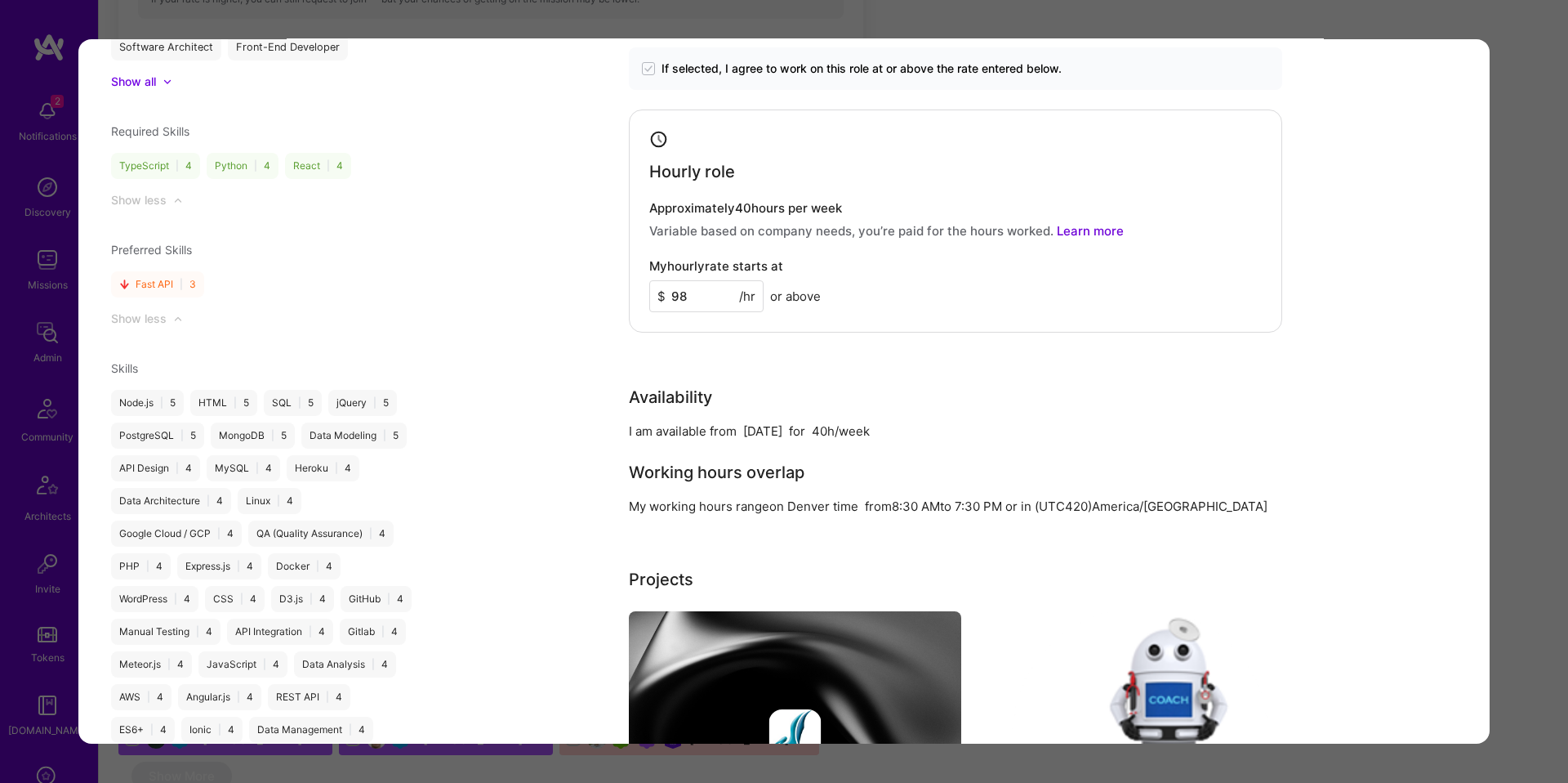
click at [1496, 395] on div "Application 7 of 17 Evaluation scores Expertise level Very good Interpersonal s…" at bounding box center [784, 391] width 1568 height 783
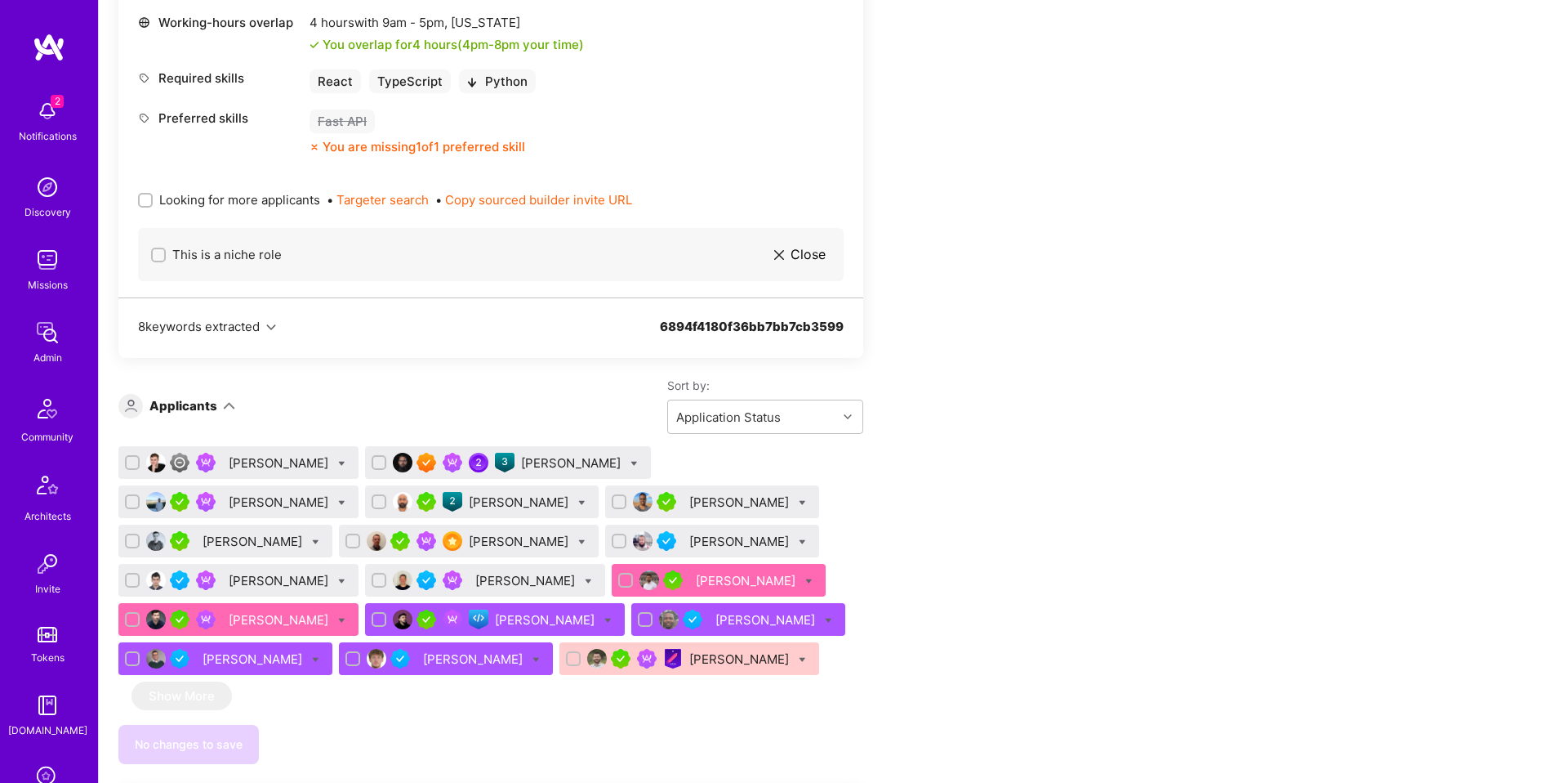
scroll to position [882, 0]
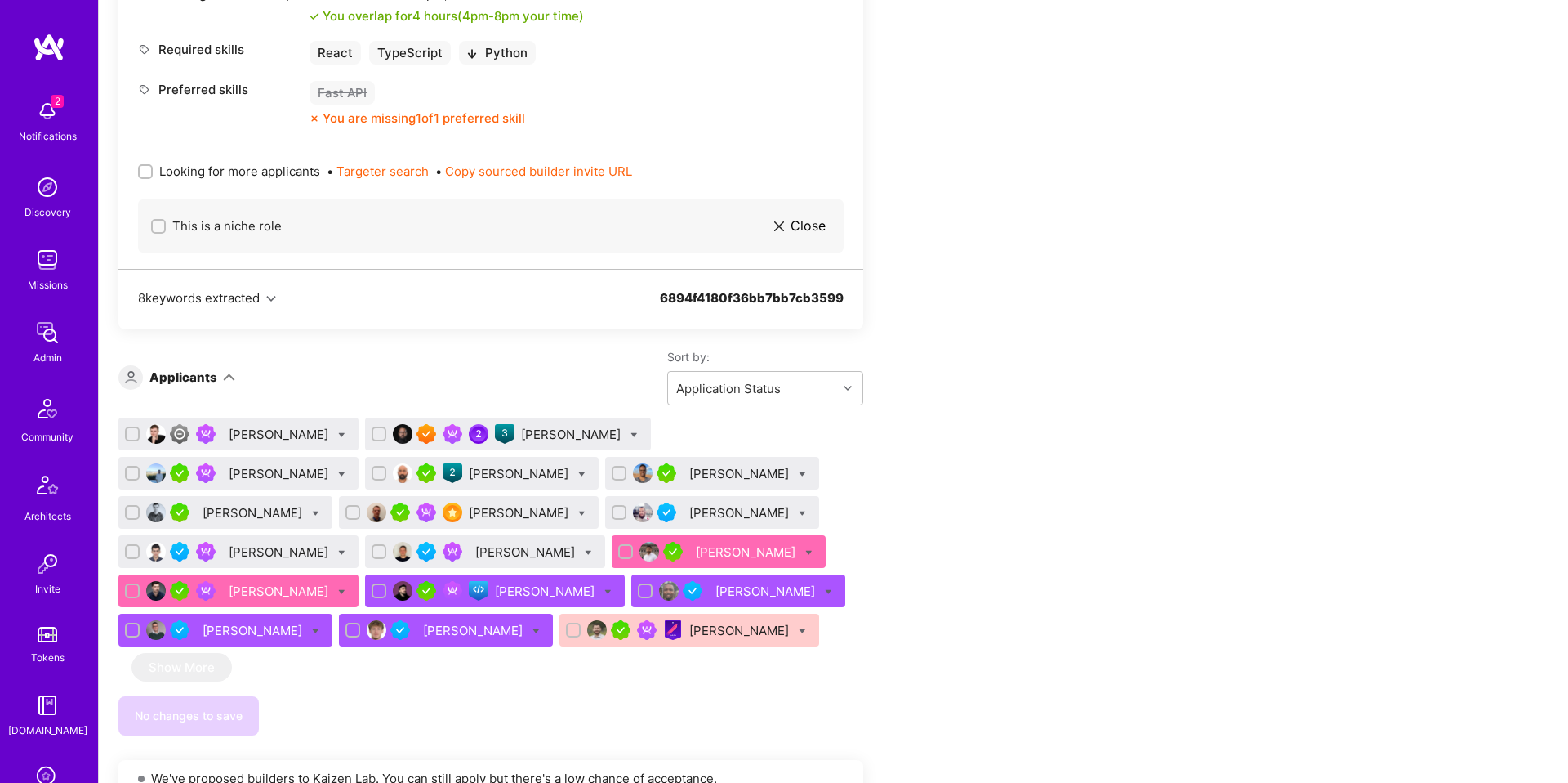
click at [475, 549] on div "Hernán Massad" at bounding box center [526, 552] width 103 height 17
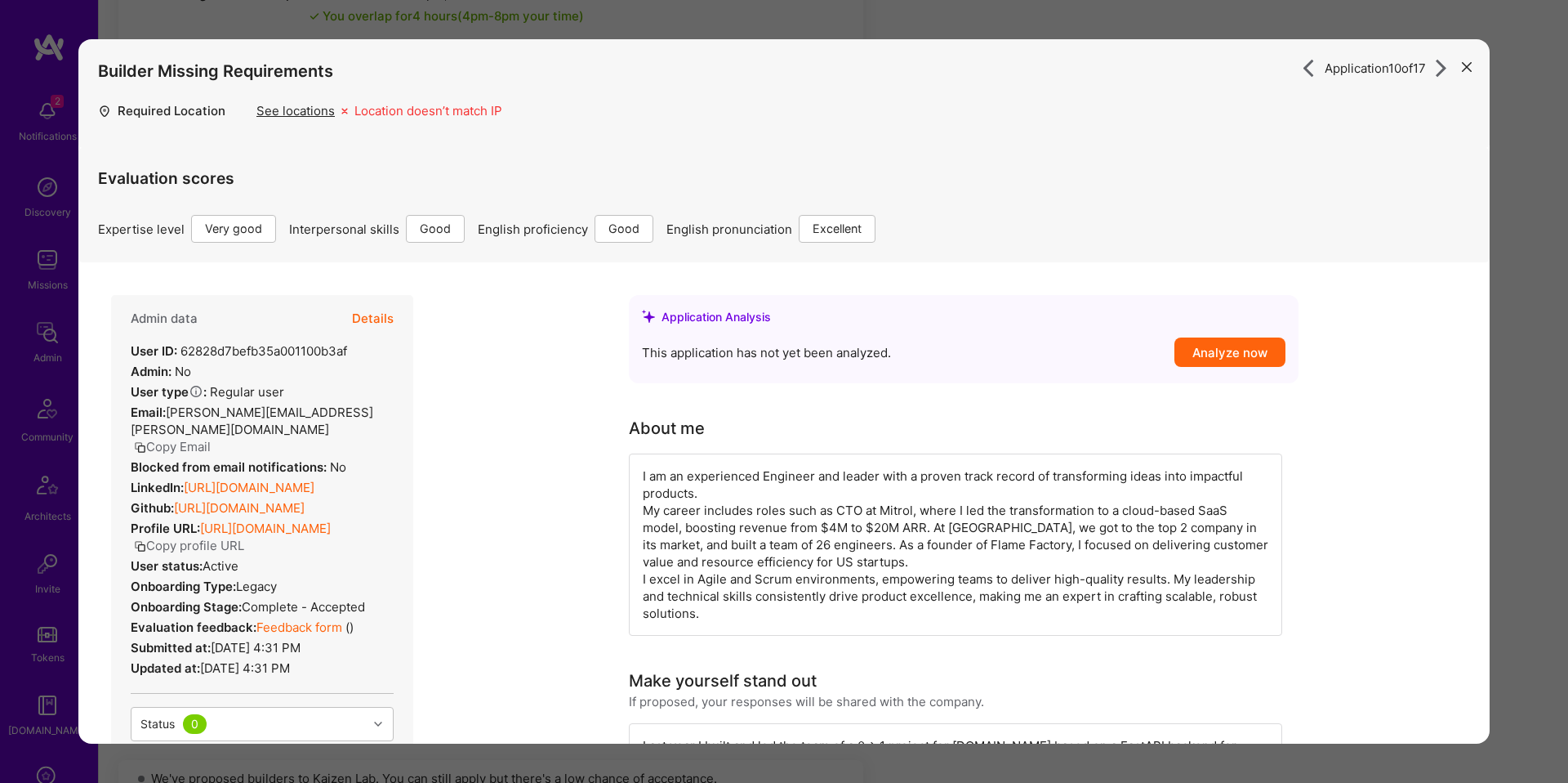
click at [1509, 303] on div "Application 10 of 17 Builder Missing Requirements Required Location See locatio…" at bounding box center [784, 391] width 1568 height 783
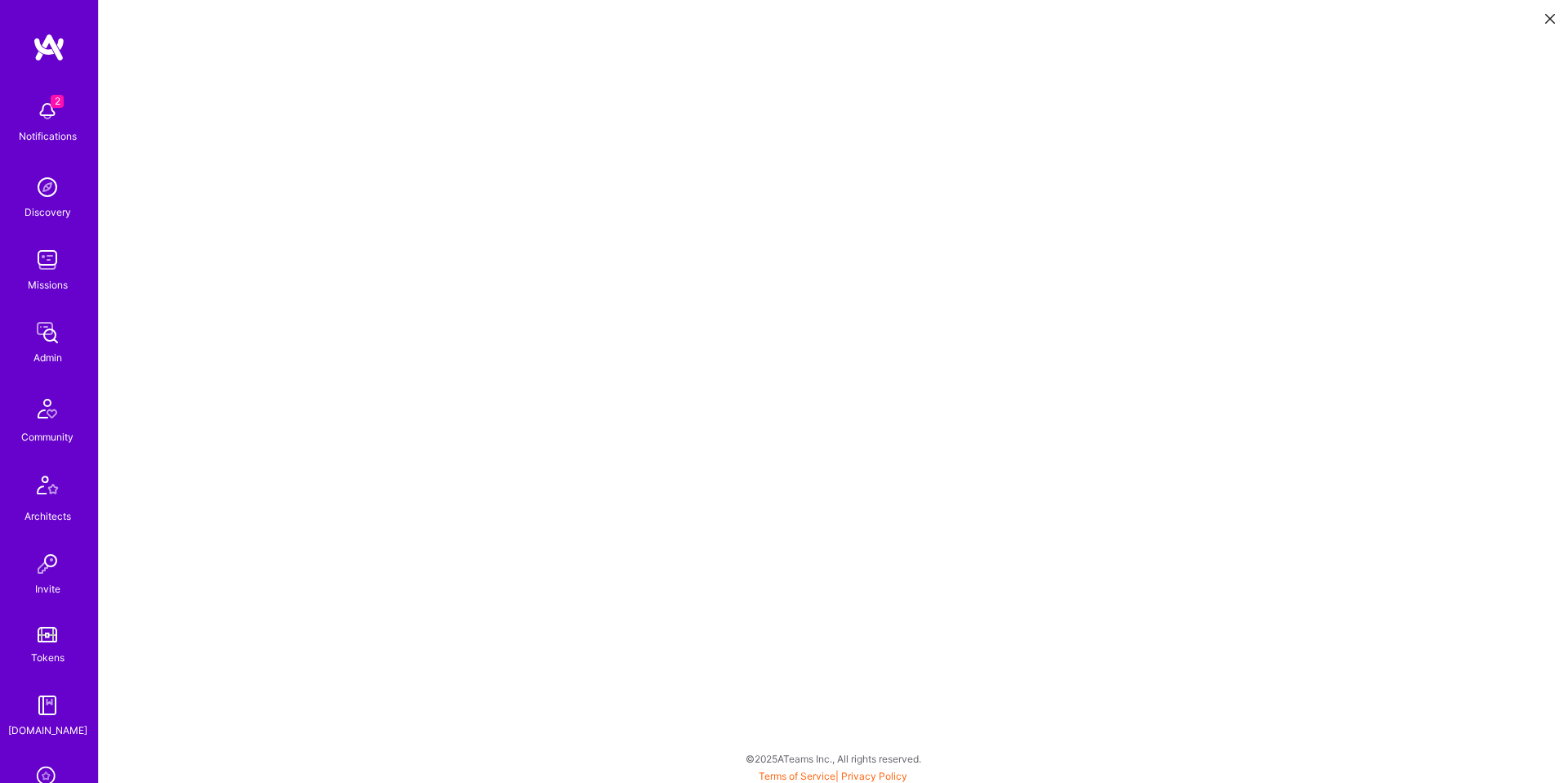
click at [1554, 15] on icon at bounding box center [1550, 19] width 10 height 10
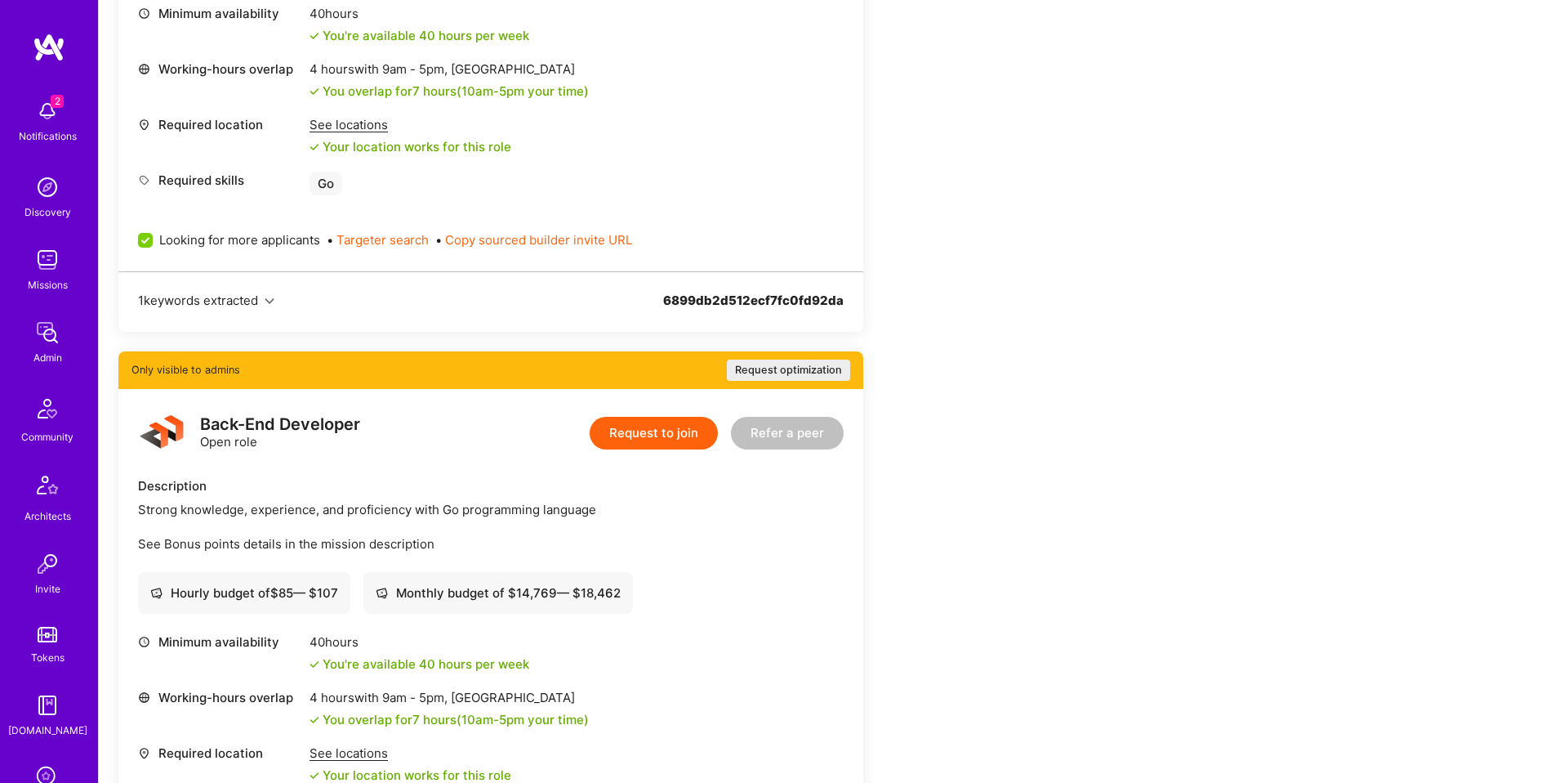
scroll to position [2110, 0]
